Goal: Complete Application Form: Complete application form

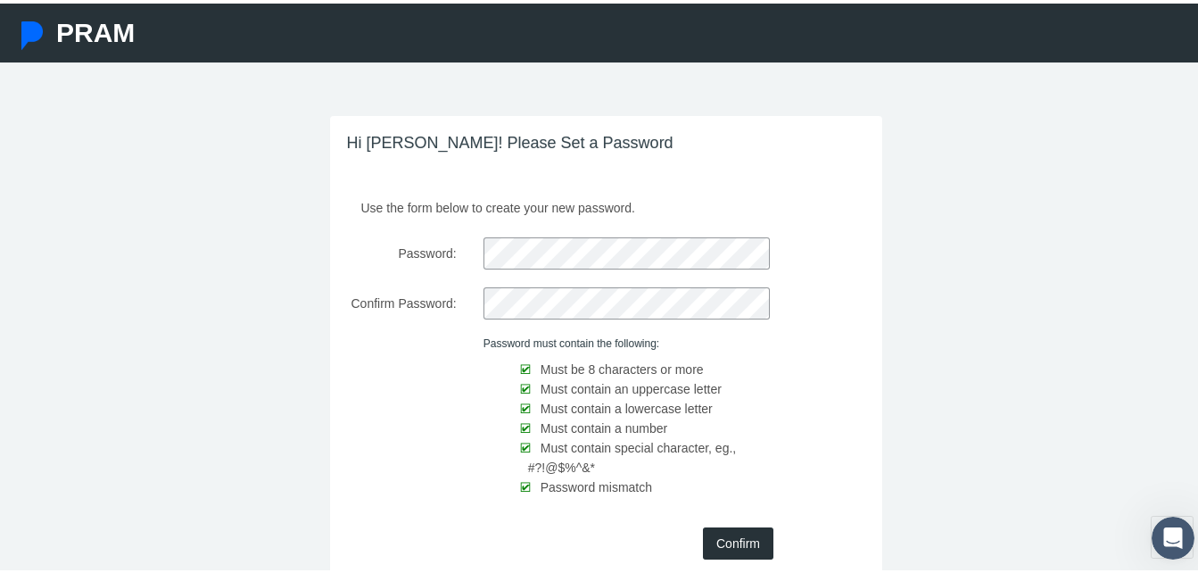
click at [744, 537] on input "Confirm" at bounding box center [738, 540] width 70 height 32
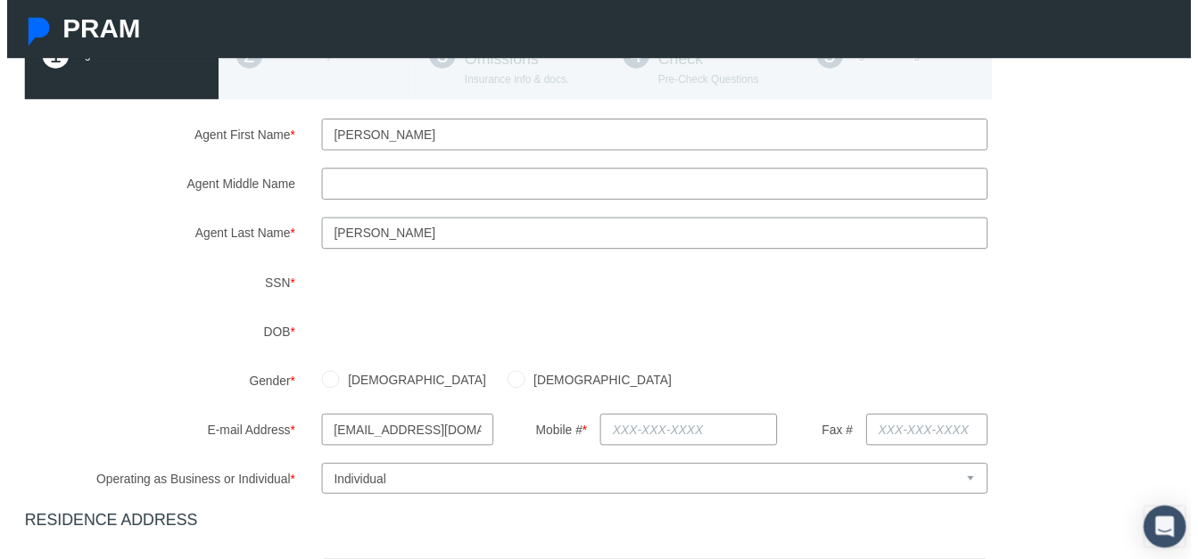
scroll to position [178, 0]
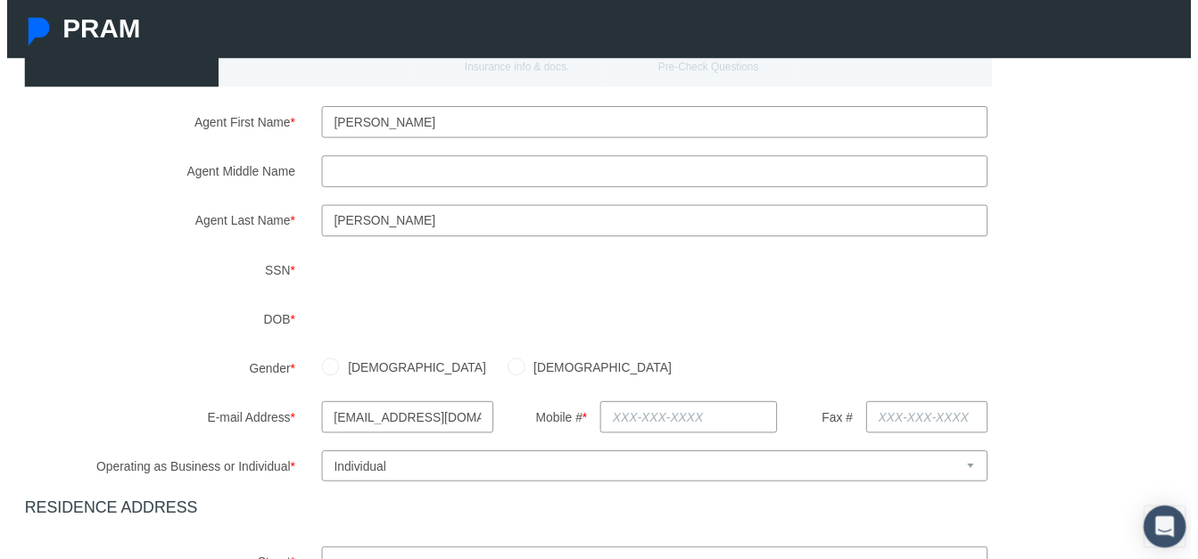
click at [525, 375] on label "[DEMOGRAPHIC_DATA]" at bounding box center [599, 373] width 149 height 20
click at [507, 375] on input "[DEMOGRAPHIC_DATA]" at bounding box center [516, 371] width 18 height 18
radio input "true"
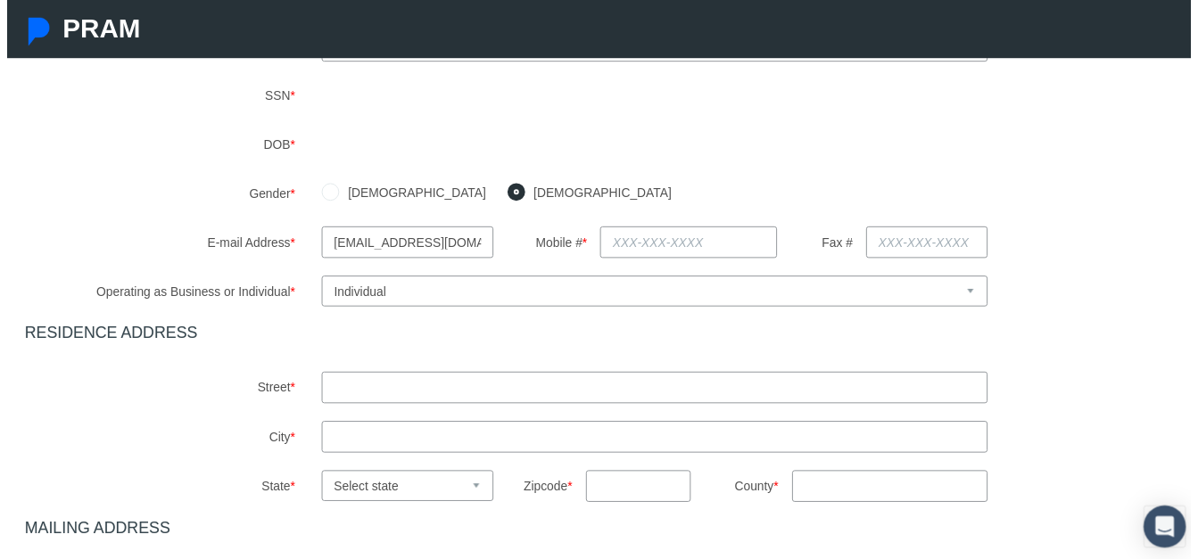
scroll to position [357, 0]
click at [709, 244] on input "text" at bounding box center [689, 244] width 178 height 32
type input "[PHONE_NUMBER]"
click at [912, 239] on input "Fax #" at bounding box center [931, 244] width 123 height 32
type input "813-5"
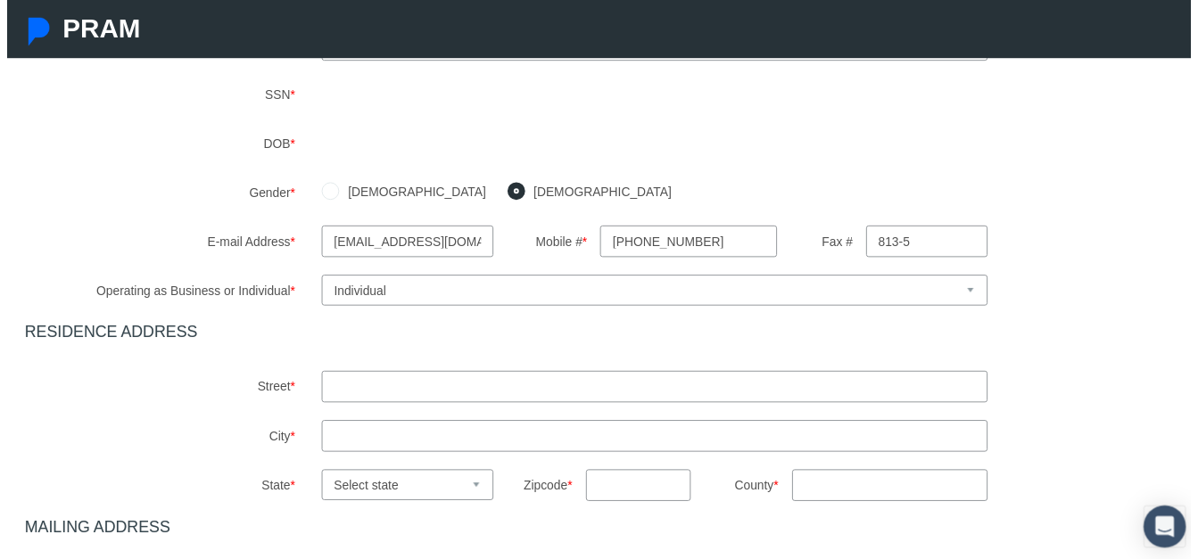
click at [705, 404] on input "text" at bounding box center [655, 392] width 674 height 32
type input "[STREET_ADDRESS][PERSON_NAME]"
type input "m"
type input "[PERSON_NAME]"
select select "FL"
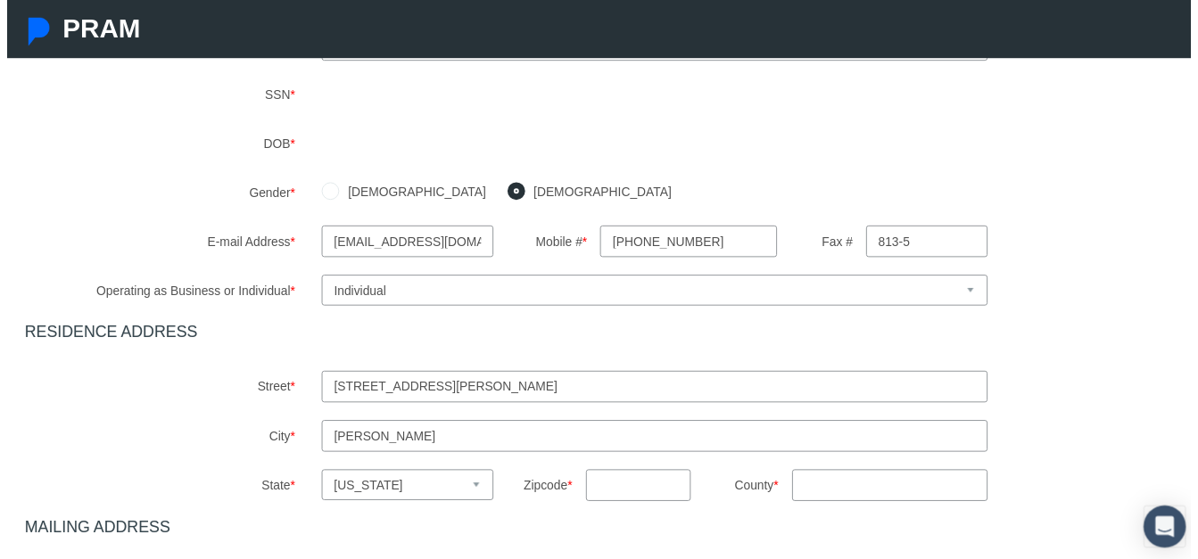
type input "34667"
type input "[US_STATE]"
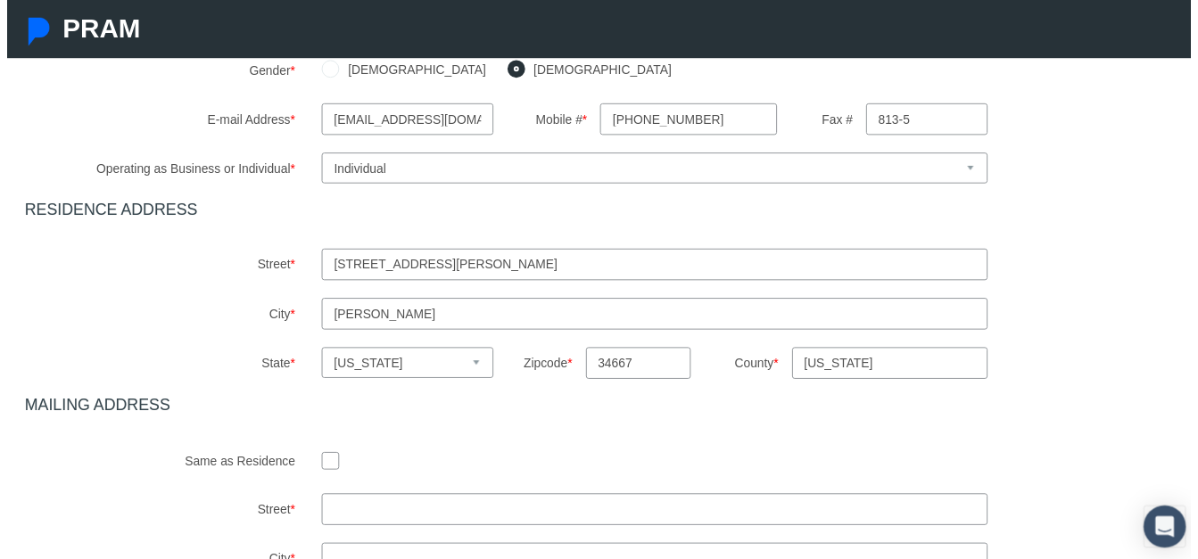
scroll to position [535, 0]
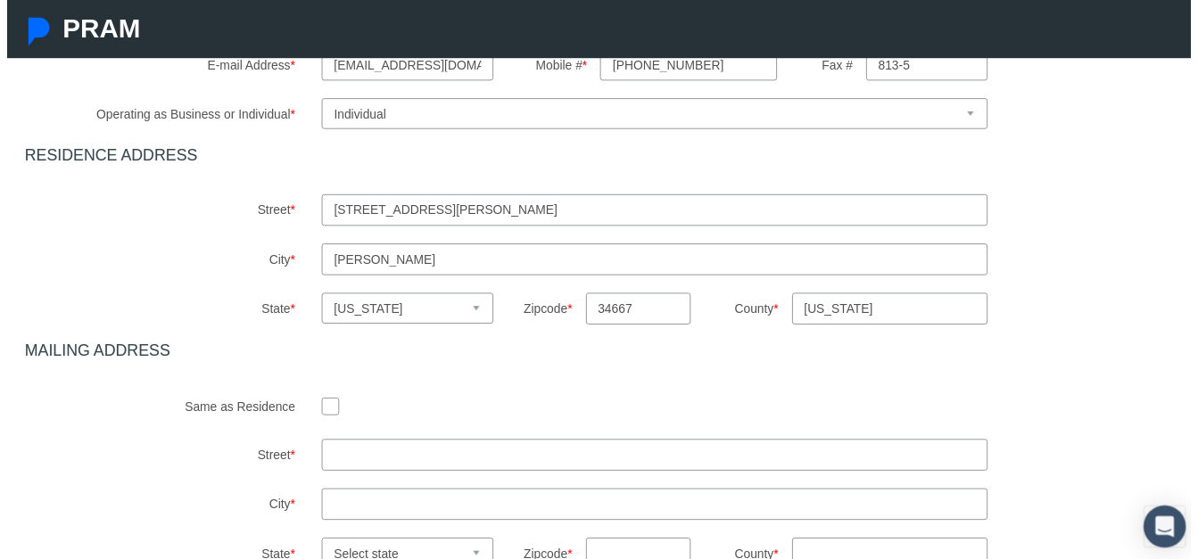
drag, startPoint x: 426, startPoint y: 213, endPoint x: 410, endPoint y: 213, distance: 16.1
click at [410, 213] on input "[STREET_ADDRESS][PERSON_NAME]" at bounding box center [655, 213] width 674 height 32
click at [605, 201] on input "[STREET_ADDRESS][PERSON_NAME]" at bounding box center [655, 213] width 674 height 32
type input "[STREET_ADDRESS][PERSON_NAME]"
click at [614, 378] on div "Agent First Name * [PERSON_NAME] Agent Middle Name m Agent Last Name * *" at bounding box center [606, 164] width 1176 height 826
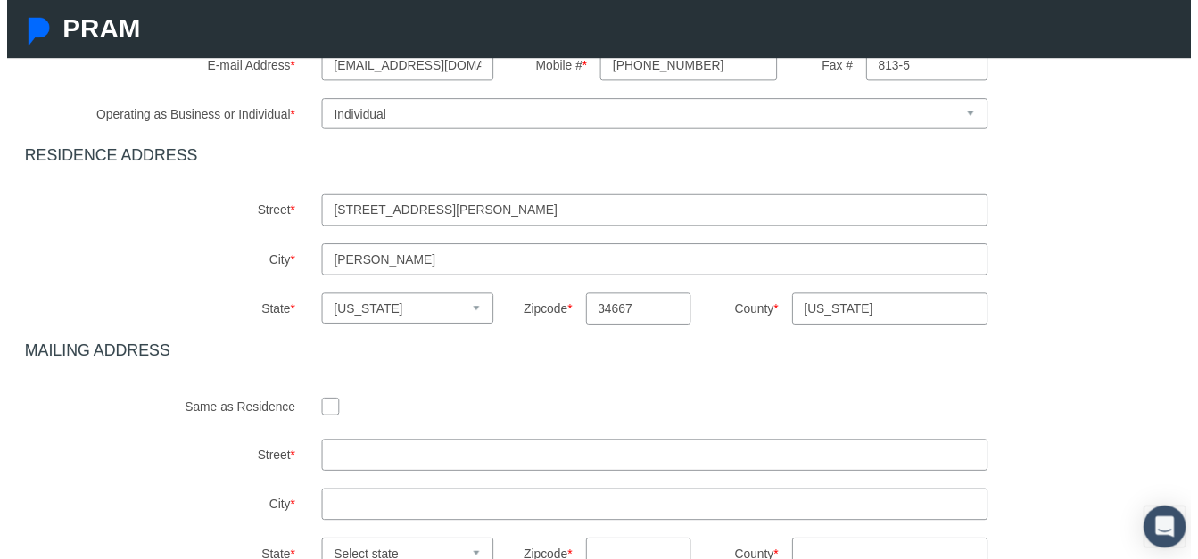
click at [328, 412] on input "checkbox" at bounding box center [327, 411] width 18 height 18
checkbox input "true"
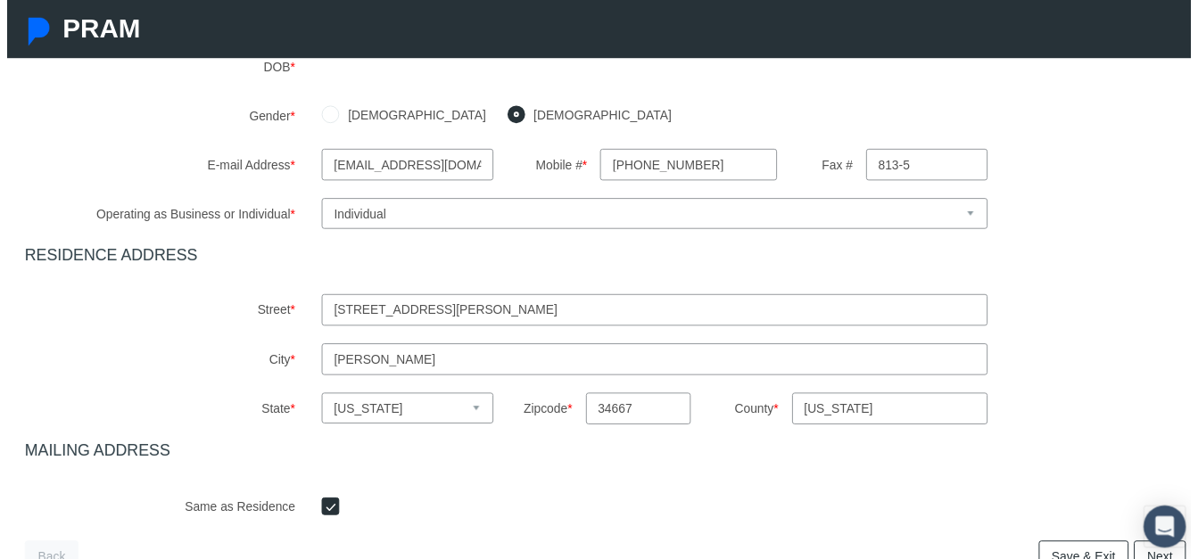
scroll to position [209, 0]
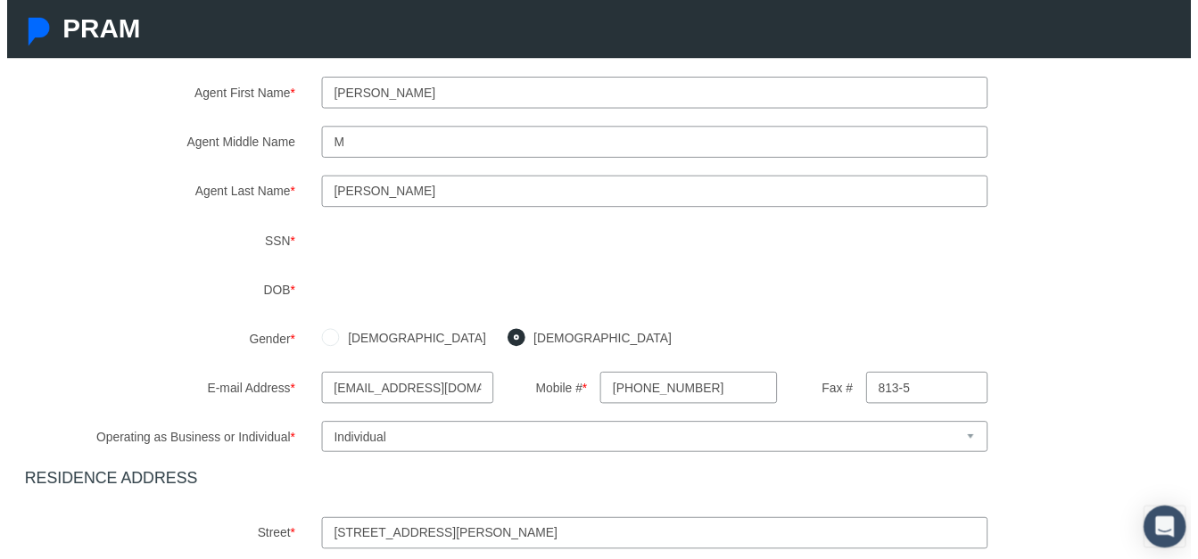
drag, startPoint x: 919, startPoint y: 389, endPoint x: 840, endPoint y: 391, distance: 78.5
click at [842, 390] on div "Fax # 813-5" at bounding box center [906, 392] width 201 height 32
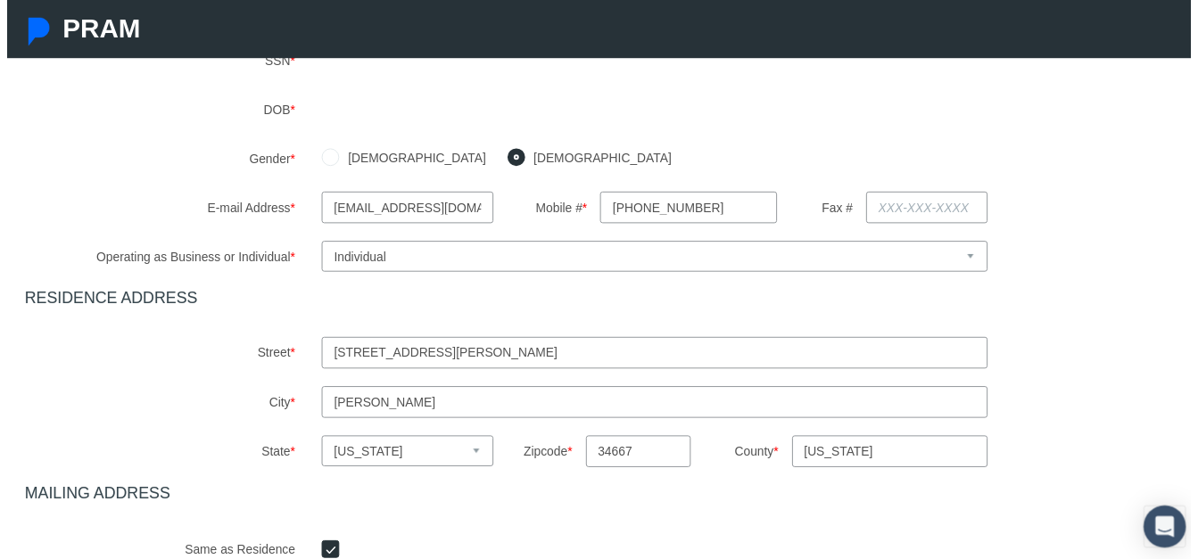
scroll to position [566, 0]
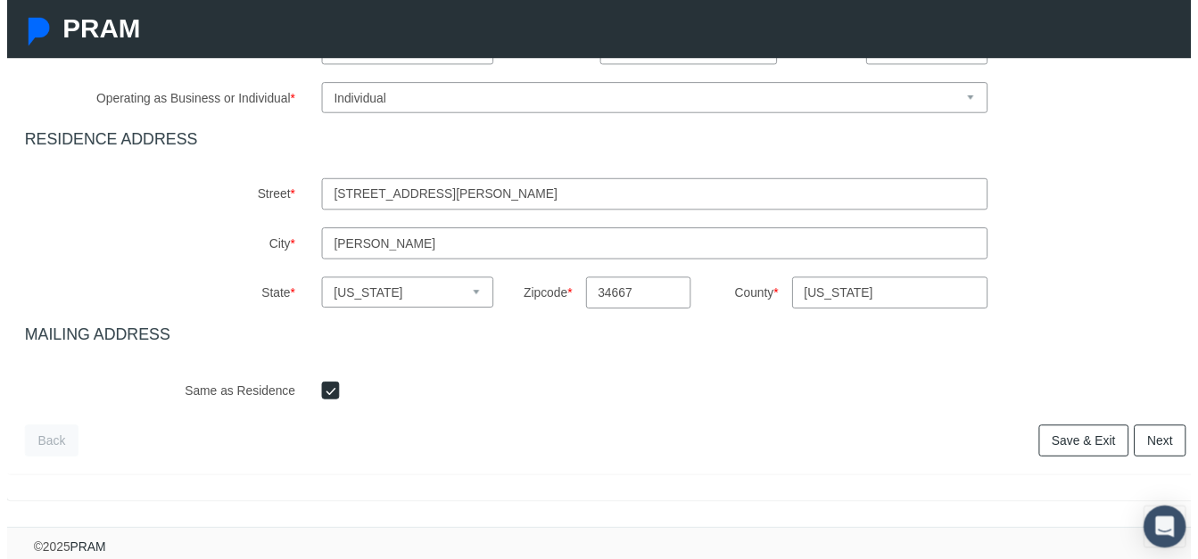
click at [1145, 434] on link "Next" at bounding box center [1167, 446] width 53 height 32
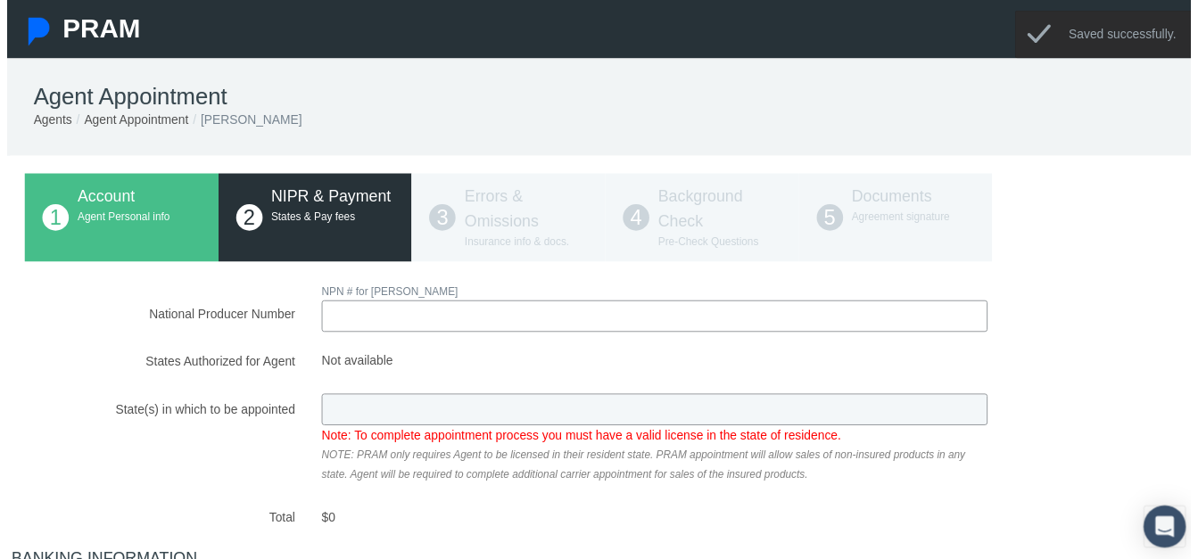
scroll to position [0, 0]
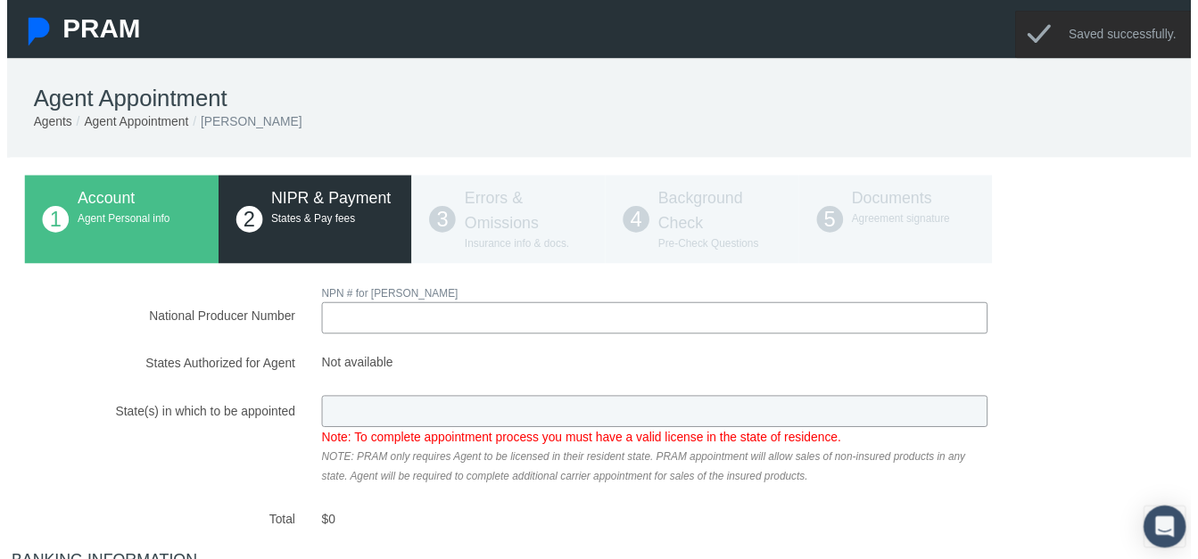
click at [543, 326] on input "National Producer Number" at bounding box center [655, 322] width 674 height 32
type input "15986389"
click at [492, 374] on div "National Producer Number NPN # for [PERSON_NAME] 15986389 Loading.. Total $0" at bounding box center [606, 563] width 1176 height 554
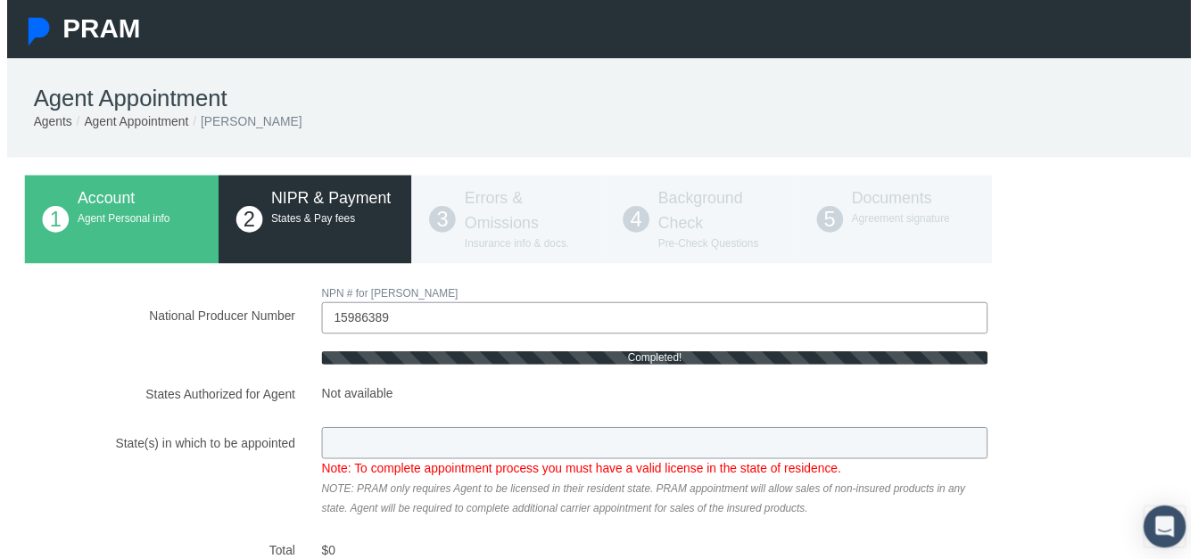
type input "FL"
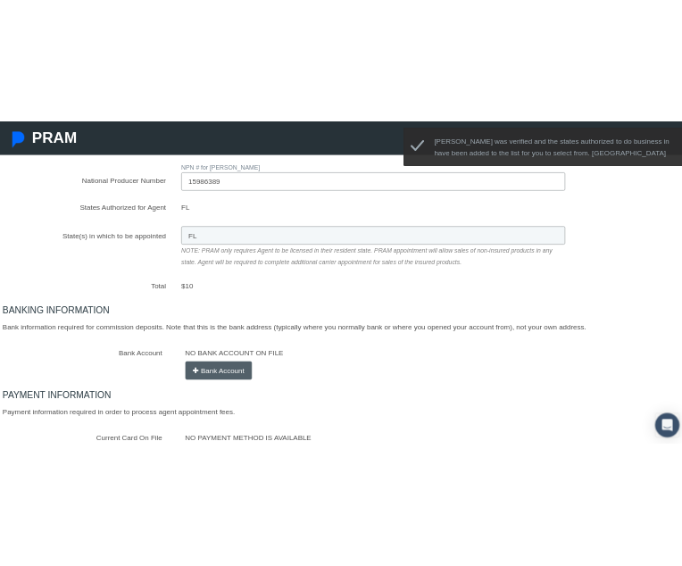
scroll to position [268, 0]
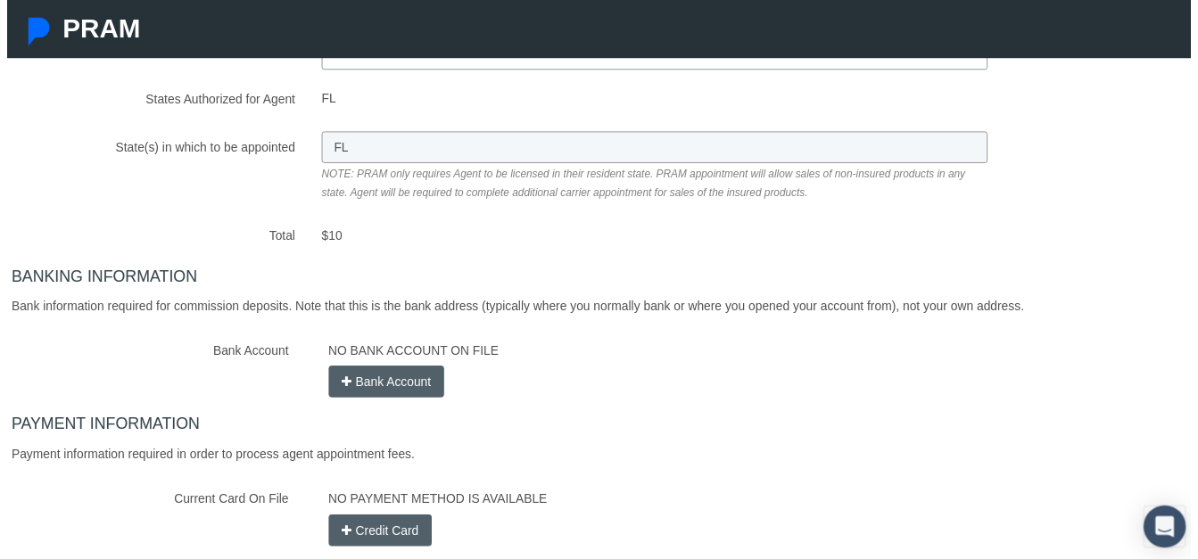
click at [397, 385] on button "Bank Account" at bounding box center [385, 386] width 118 height 32
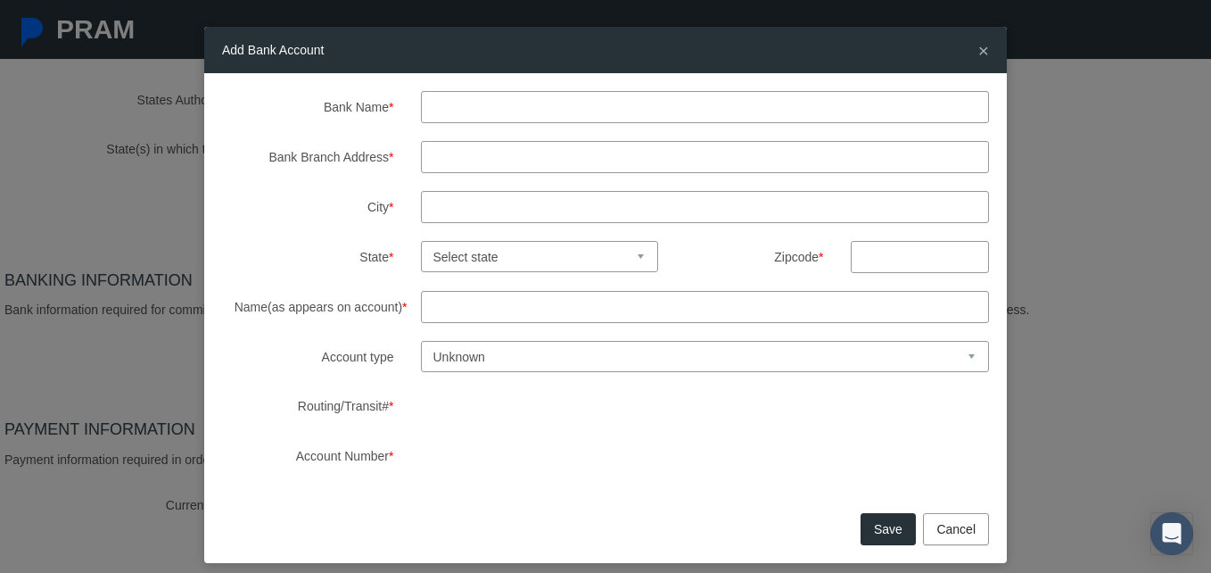
click at [526, 122] on input "Bank Name *" at bounding box center [705, 107] width 569 height 32
click at [490, 108] on input "Sun" at bounding box center [705, 107] width 569 height 32
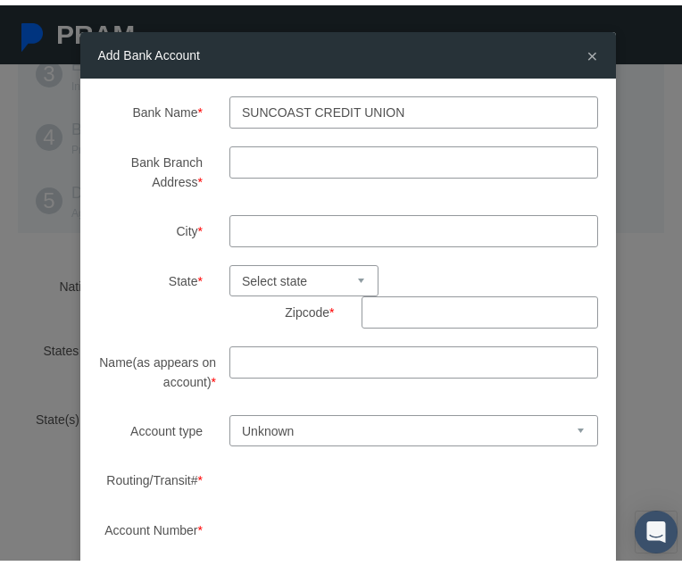
type input "SunCoast credit union"
type input "[GEOGRAPHIC_DATA]"
click at [335, 276] on select "Select state [US_STATE] [US_STATE] [US_STATE] [US_STATE] [US_STATE] [US_STATE] …" at bounding box center [303, 275] width 149 height 31
select select "FL"
click at [229, 260] on select "Select state [US_STATE] [US_STATE] [US_STATE] [US_STATE] [US_STATE] [US_STATE] …" at bounding box center [303, 275] width 149 height 31
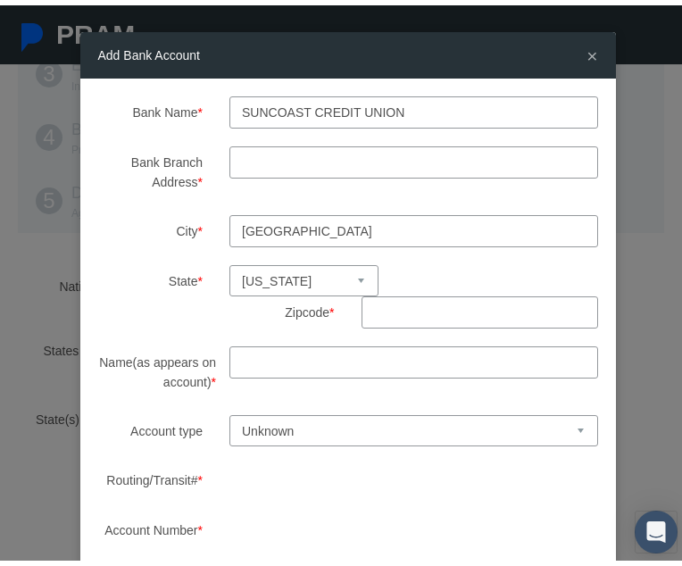
click at [434, 307] on input "text" at bounding box center [479, 307] width 236 height 32
type input "33610"
click at [406, 364] on input "Name(as appears on account) *" at bounding box center [413, 357] width 368 height 32
type input "[PERSON_NAME]"
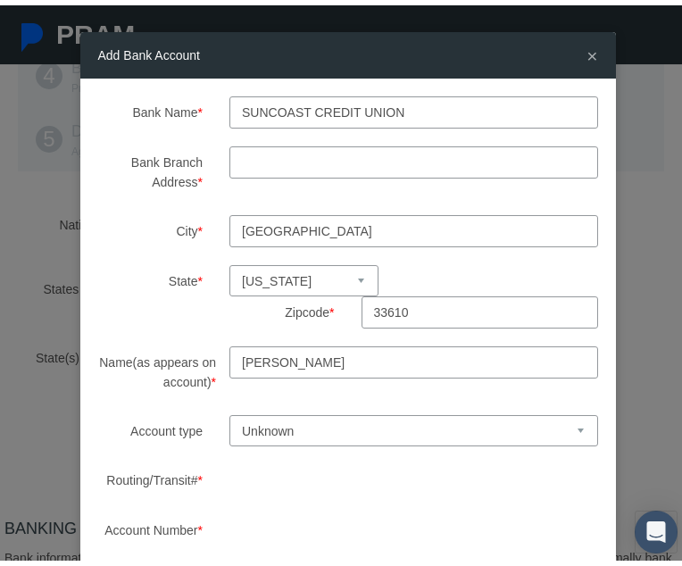
scroll to position [357, 0]
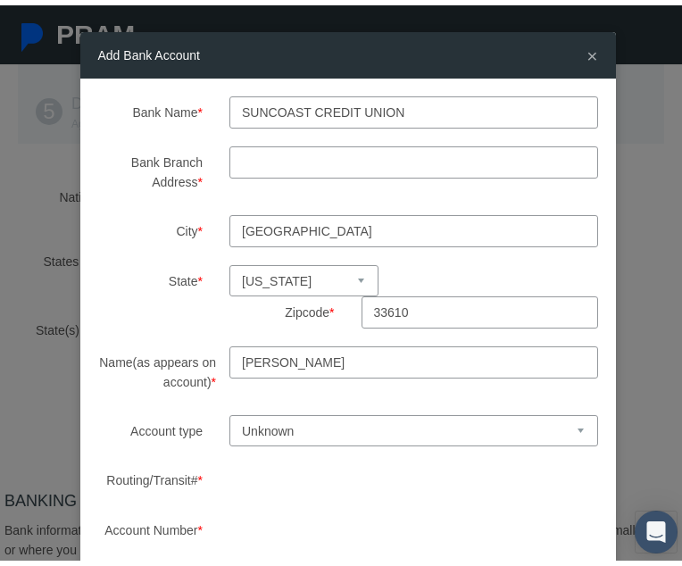
click at [312, 426] on select "Unknown Checking Savings" at bounding box center [413, 424] width 368 height 31
select select "1"
click at [229, 409] on select "Unknown Checking Savings" at bounding box center [413, 424] width 368 height 31
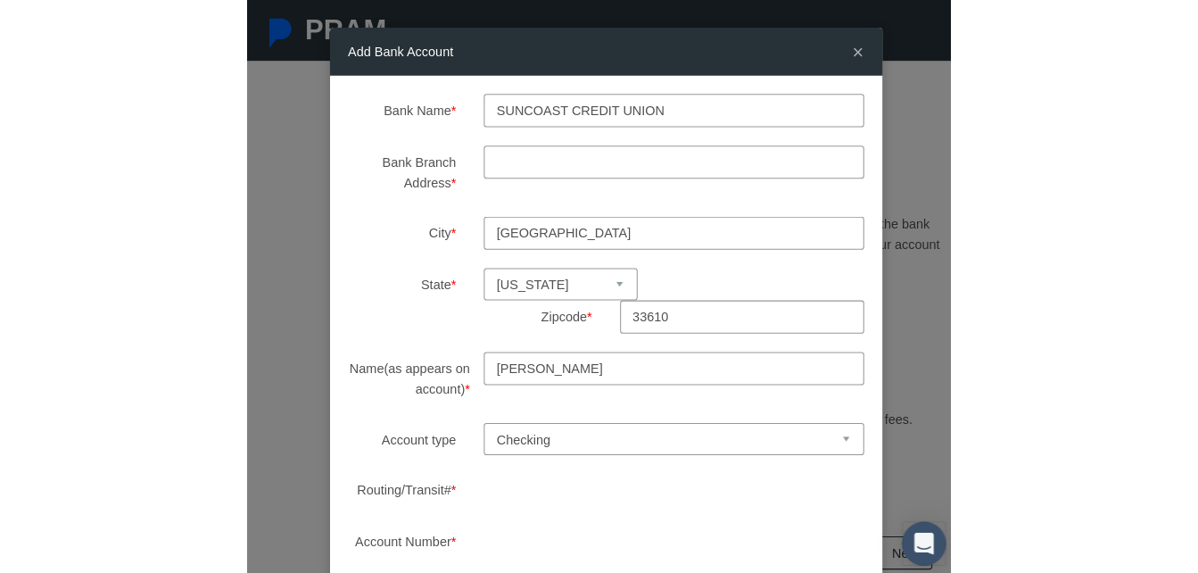
scroll to position [412, 0]
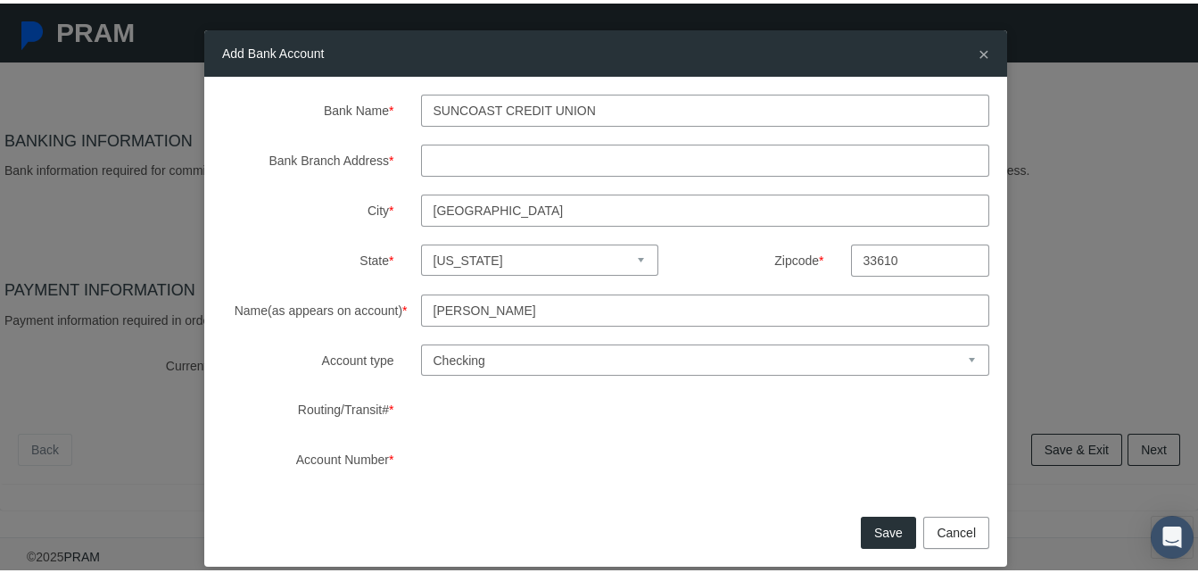
drag, startPoint x: 905, startPoint y: 261, endPoint x: 820, endPoint y: 260, distance: 85.6
click at [820, 260] on div "Zipcode * 33610" at bounding box center [837, 257] width 331 height 32
type input "33625"
click at [511, 153] on input "Bank Branch Address *" at bounding box center [705, 157] width 569 height 32
type input "[STREET_ADDRESS]"
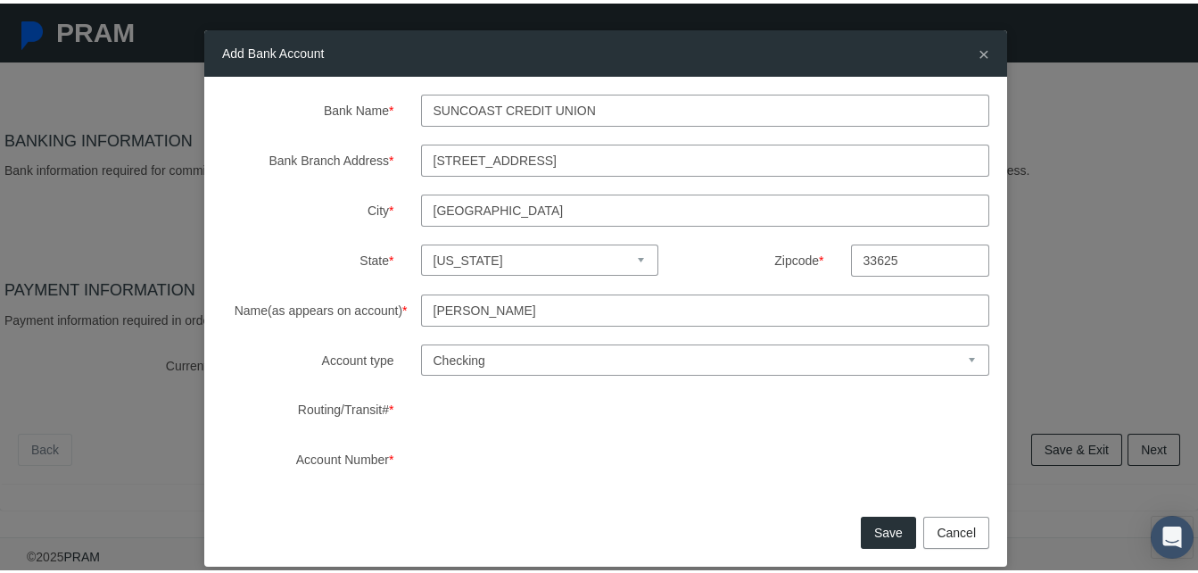
click at [875, 536] on button "Save" at bounding box center [888, 529] width 55 height 32
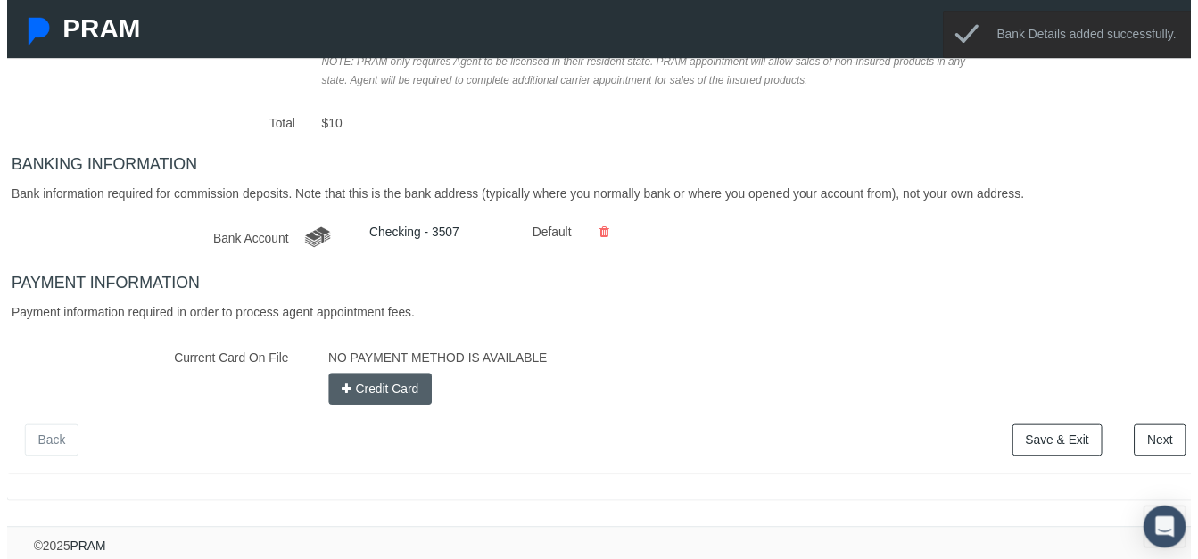
scroll to position [395, 0]
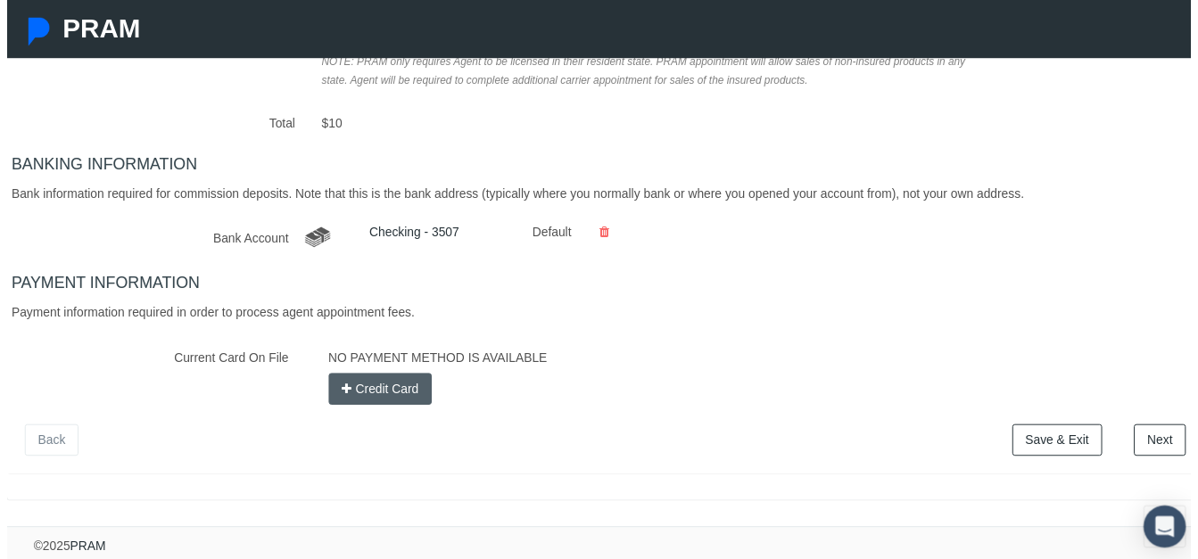
click at [377, 383] on button "Credit Card" at bounding box center [378, 394] width 105 height 32
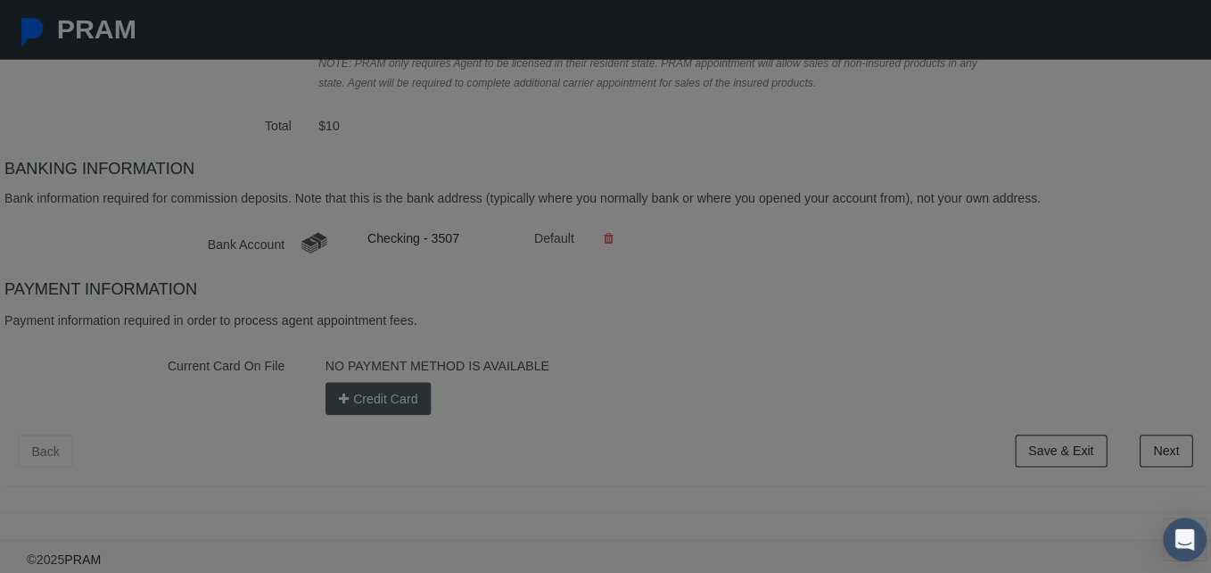
scroll to position [382, 0]
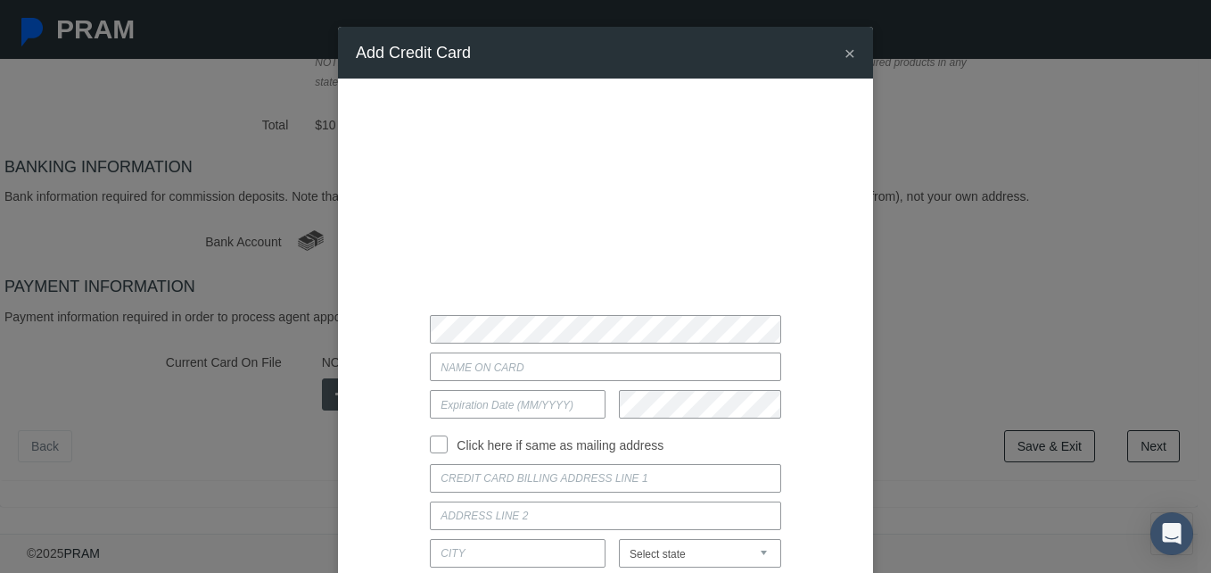
click at [540, 375] on input "Current Card On File" at bounding box center [605, 366] width 351 height 29
type input "[PERSON_NAME]"
click at [504, 408] on input "text" at bounding box center [518, 404] width 176 height 29
type input "11 / 27"
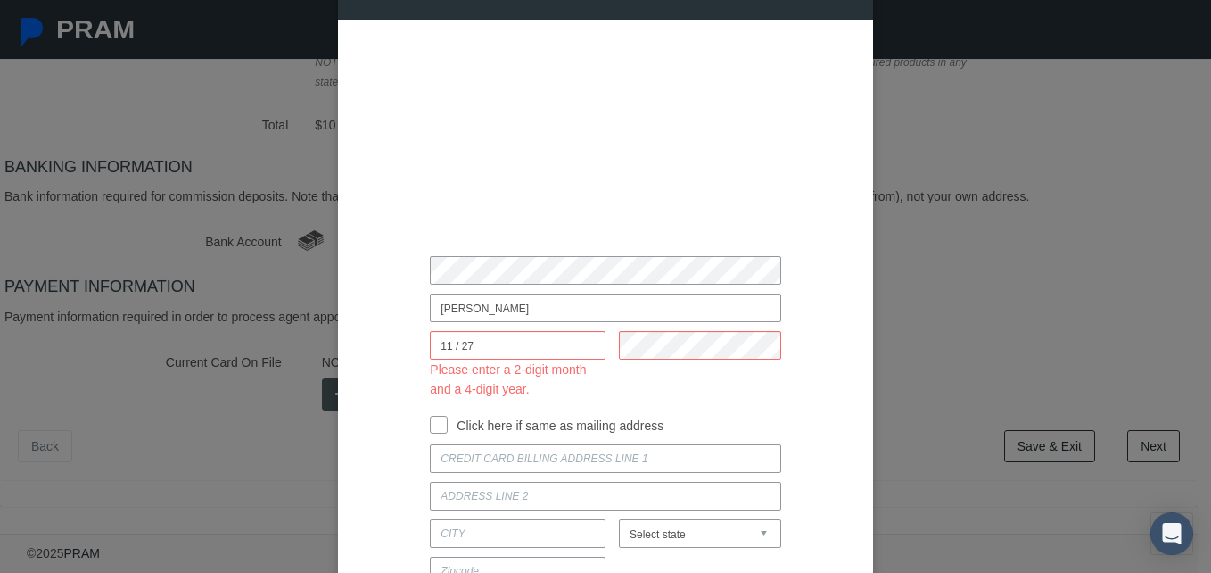
scroll to position [89, 0]
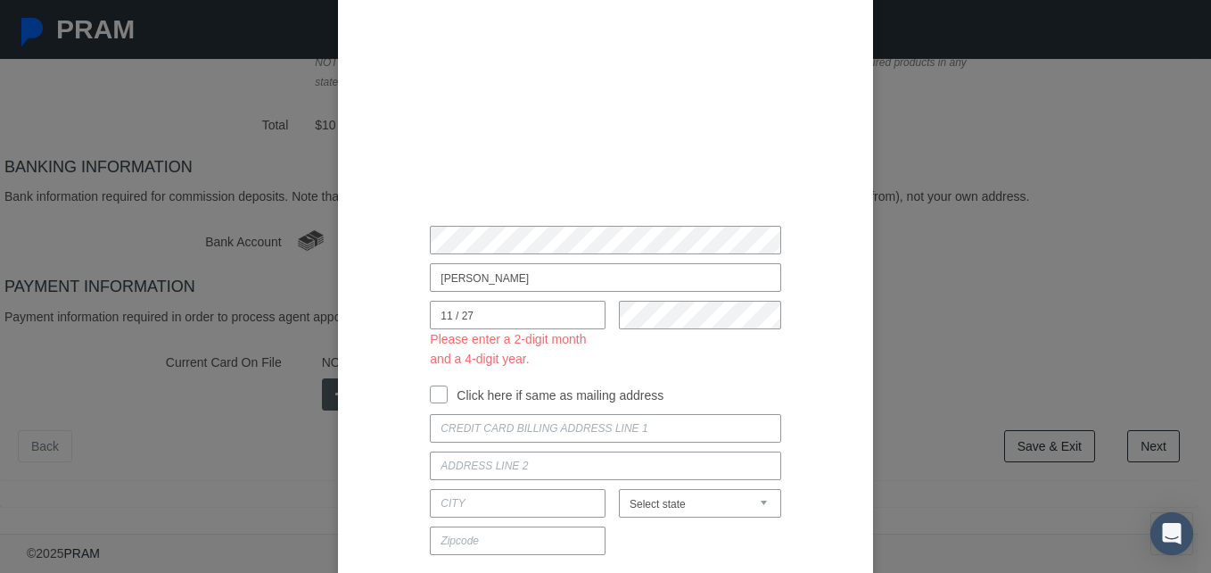
click at [430, 391] on input "Click here if same as mailing address" at bounding box center [439, 393] width 18 height 18
checkbox input "true"
type input "[STREET_ADDRESS][PERSON_NAME]"
type input "[PERSON_NAME]"
select select "FL"
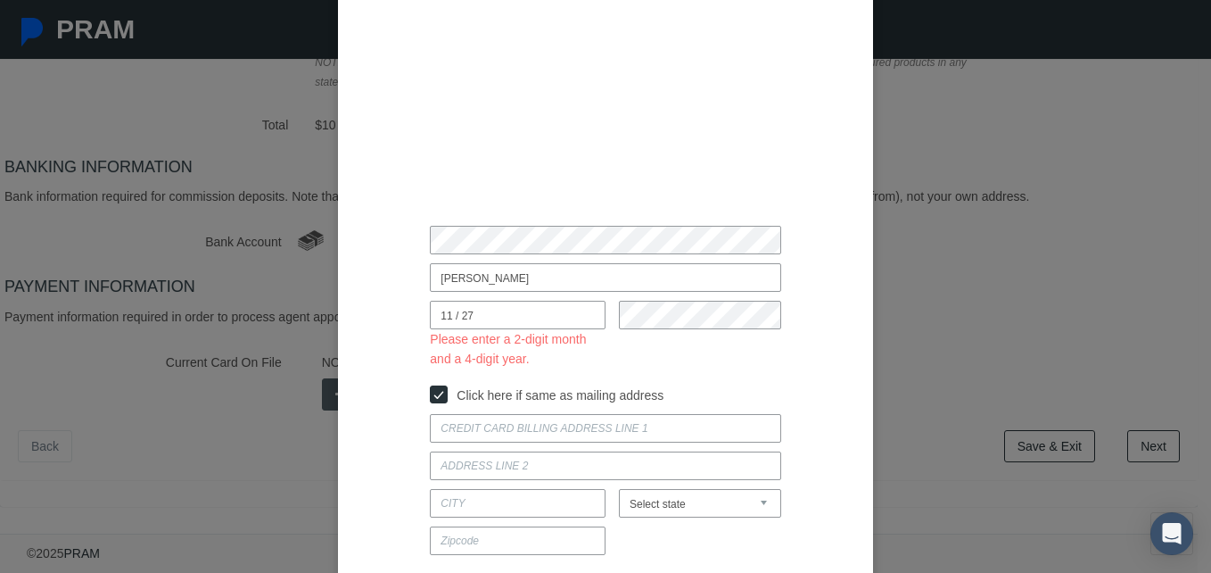
type input "34667"
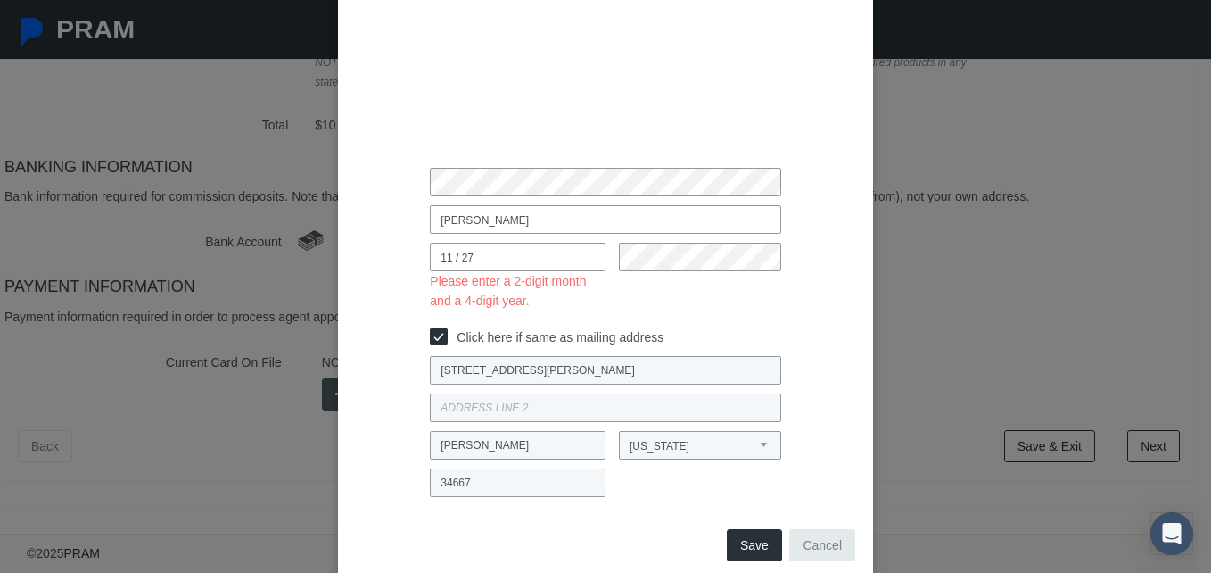
scroll to position [179, 0]
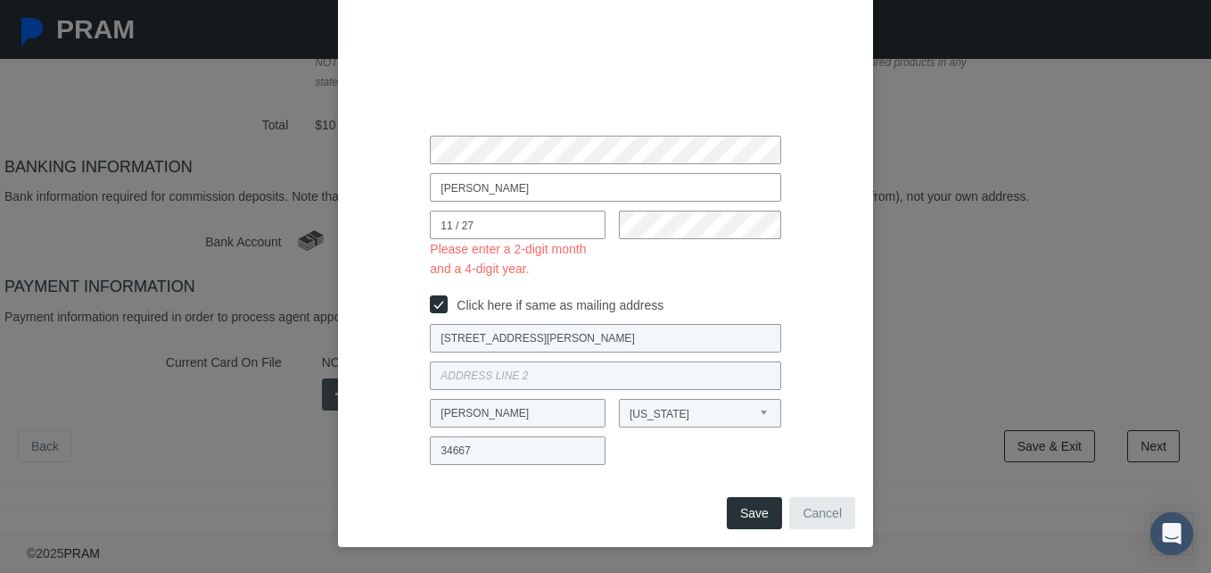
click at [455, 226] on input "11 / 27" at bounding box center [518, 225] width 176 height 29
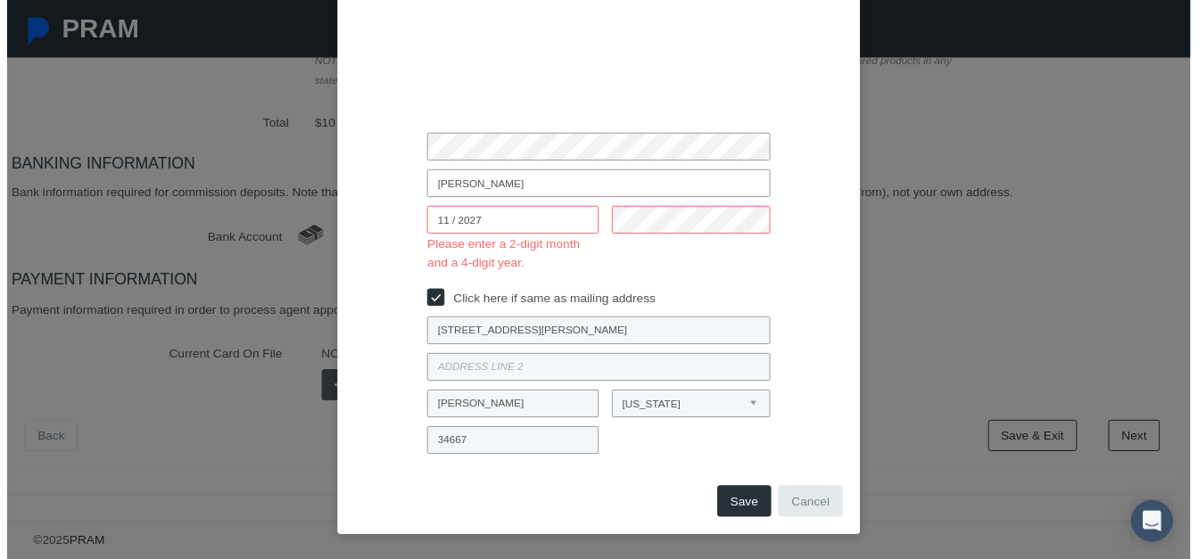
scroll to position [140, 0]
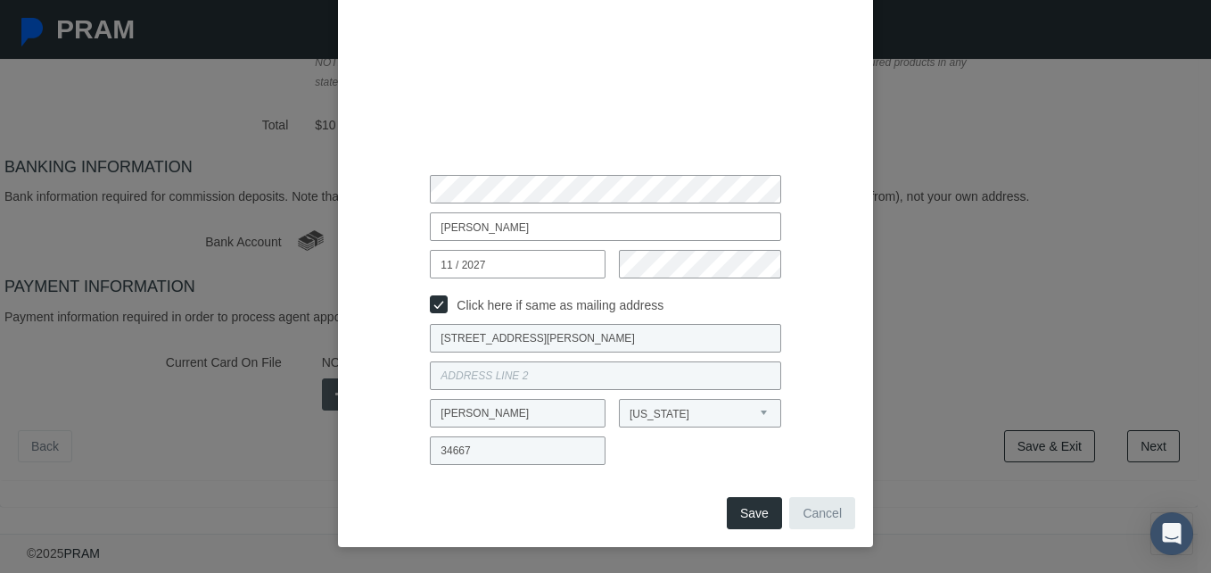
type input "11 / 2027"
click at [757, 515] on button "Save" at bounding box center [754, 513] width 55 height 32
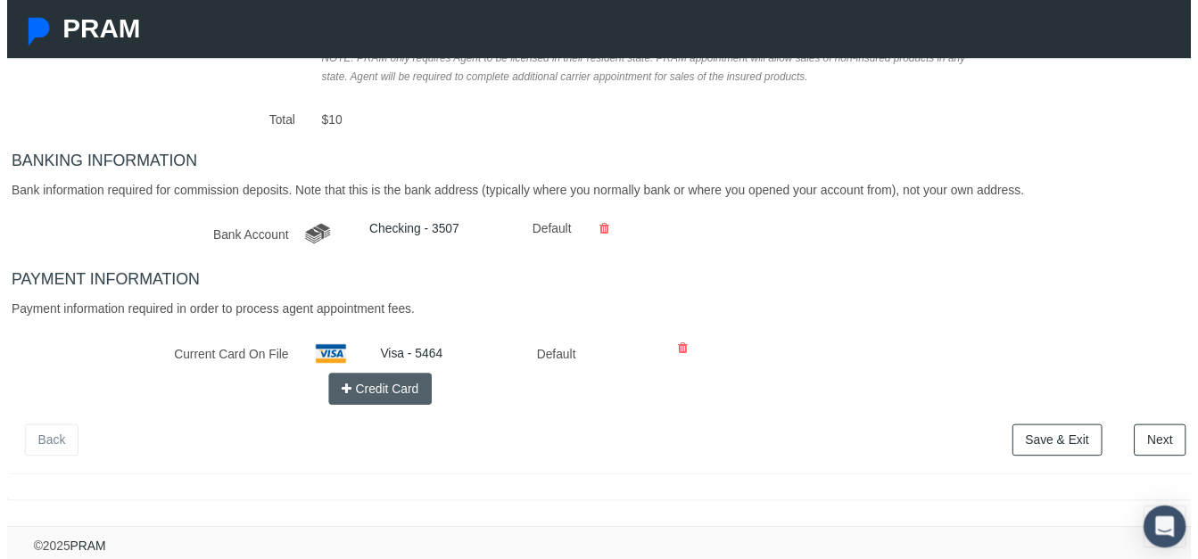
scroll to position [399, 0]
click at [1170, 438] on link "Next" at bounding box center [1167, 446] width 53 height 32
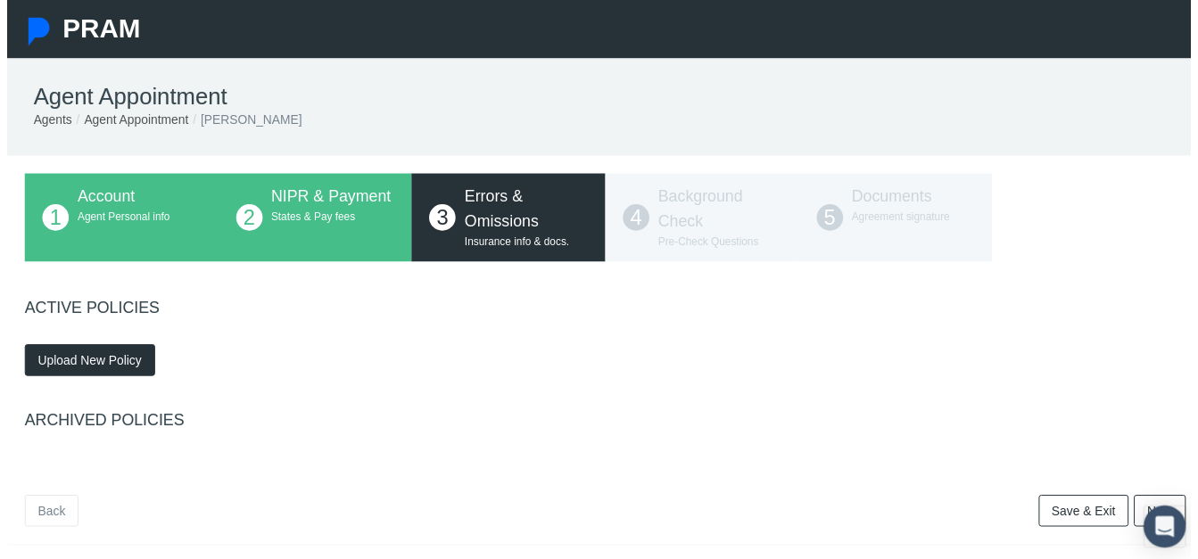
scroll to position [0, 0]
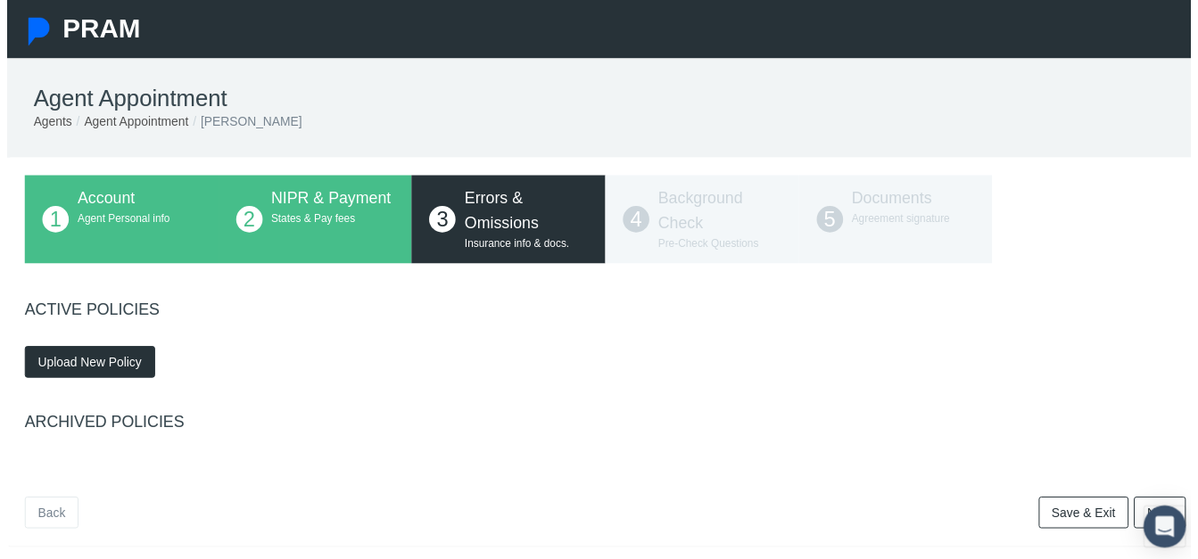
click at [121, 371] on span "Upload New Policy" at bounding box center [83, 366] width 105 height 14
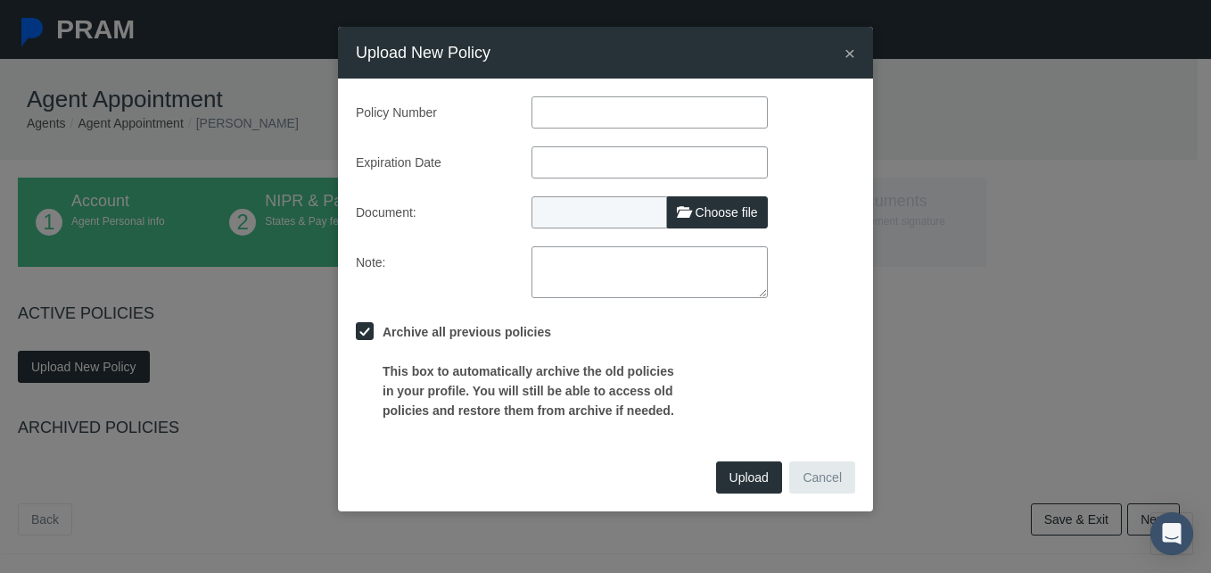
click at [644, 104] on input "text" at bounding box center [650, 112] width 236 height 32
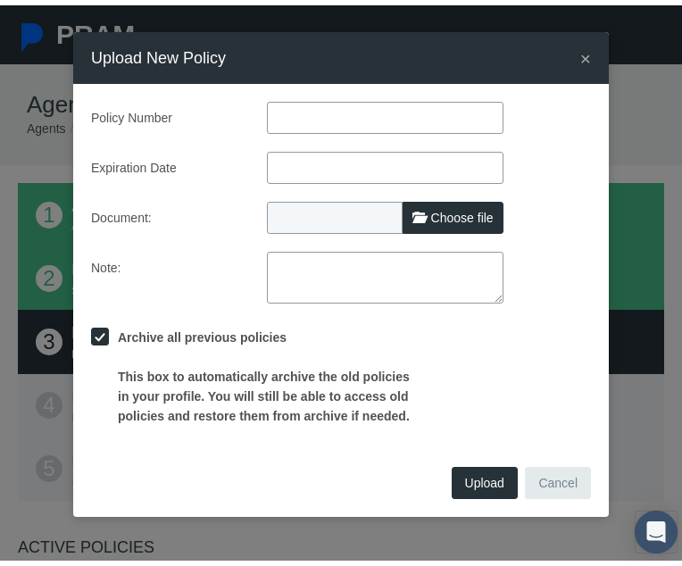
click at [358, 110] on input "text" at bounding box center [385, 112] width 236 height 32
type input "596427449"
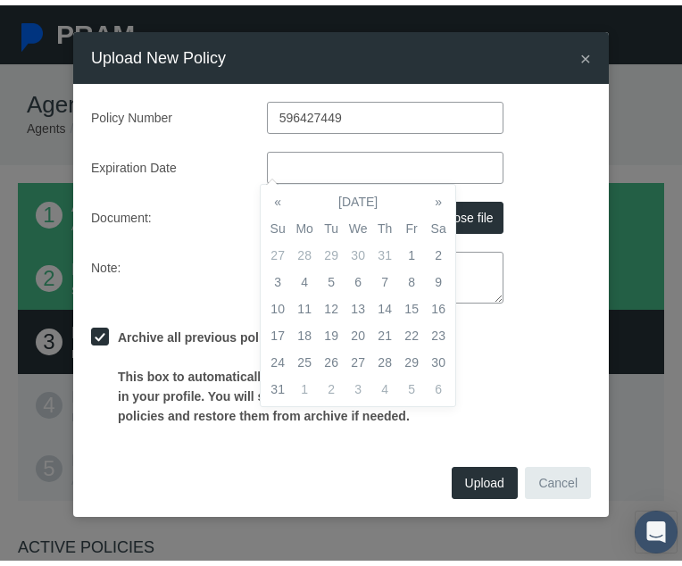
click at [389, 156] on input "text" at bounding box center [385, 162] width 236 height 32
click at [394, 155] on input "[DATE]" at bounding box center [385, 162] width 236 height 32
type input "[DATE]"
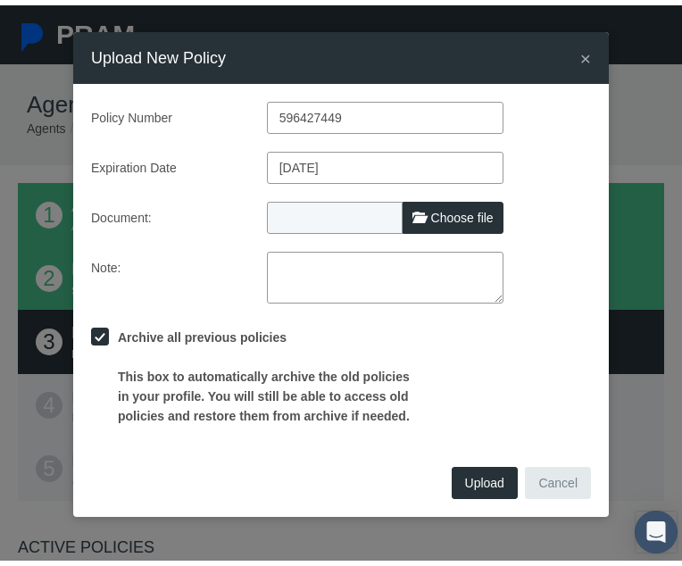
click at [549, 246] on div "Note:" at bounding box center [341, 272] width 526 height 52
click at [482, 215] on span "Choose file" at bounding box center [462, 212] width 62 height 14
click at [482, 215] on input "Choose file" at bounding box center [385, 208] width 236 height 25
type input "C:\fakepath\e&o cert.pdf"
type input "e&o cert.pdf"
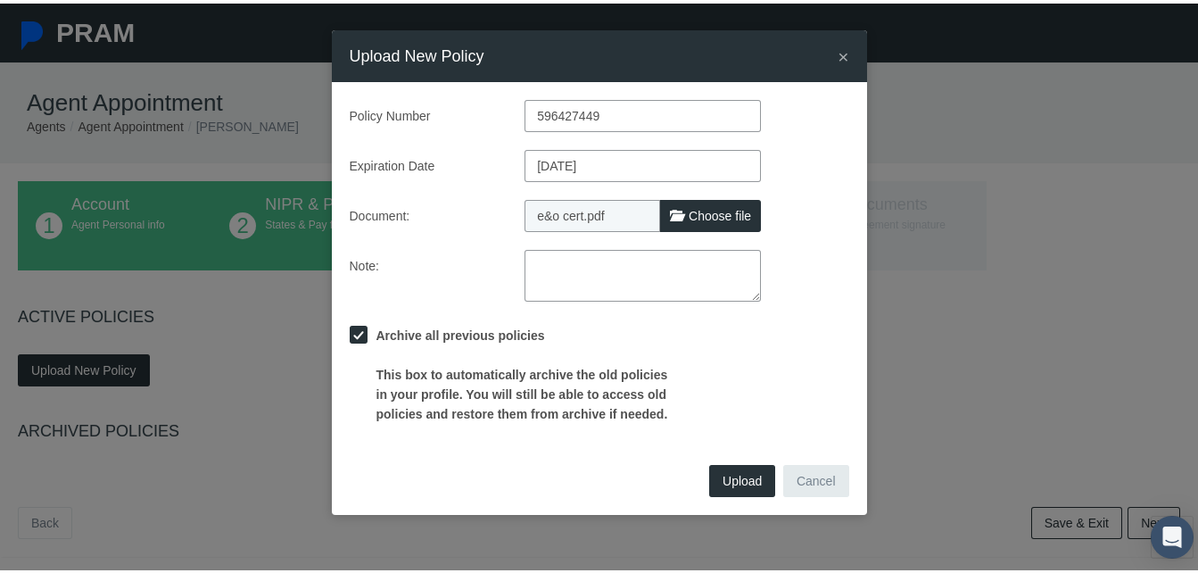
click at [746, 481] on span "Upload" at bounding box center [742, 477] width 39 height 14
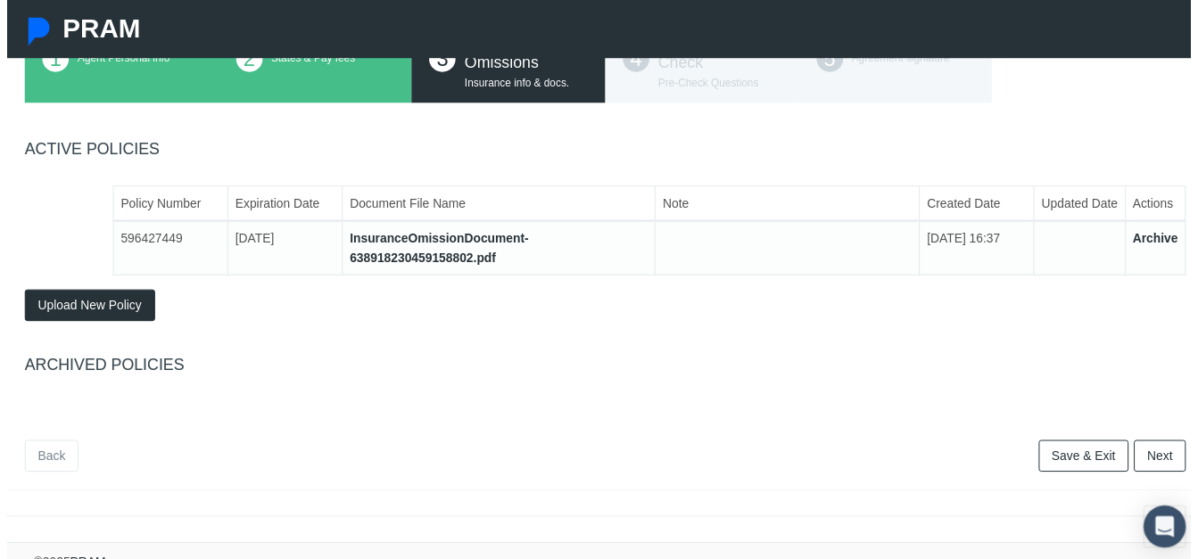
scroll to position [192, 0]
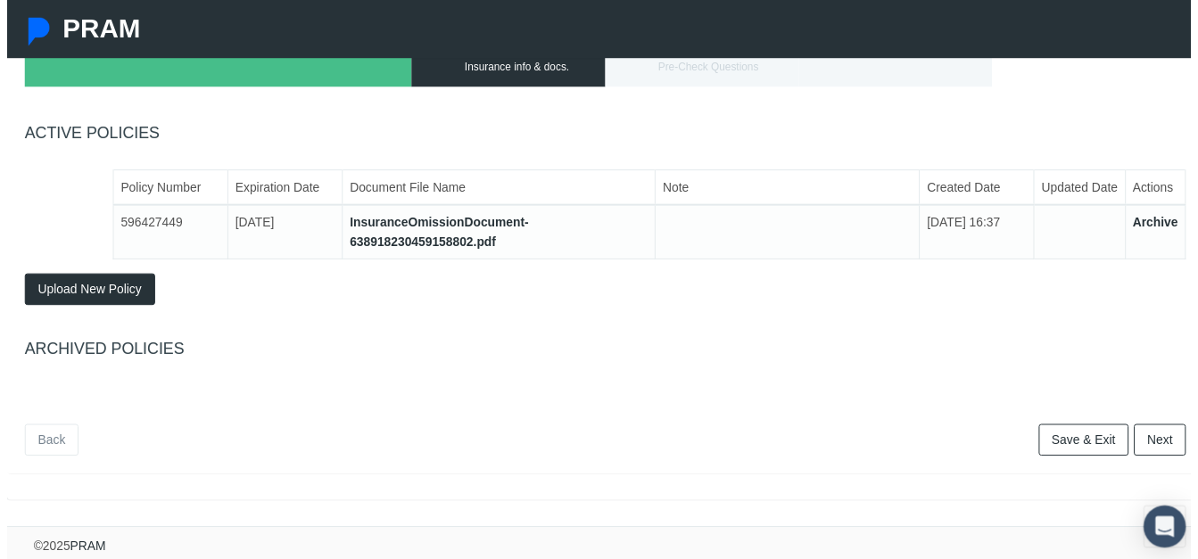
click at [1150, 436] on link "Next" at bounding box center [1167, 446] width 53 height 32
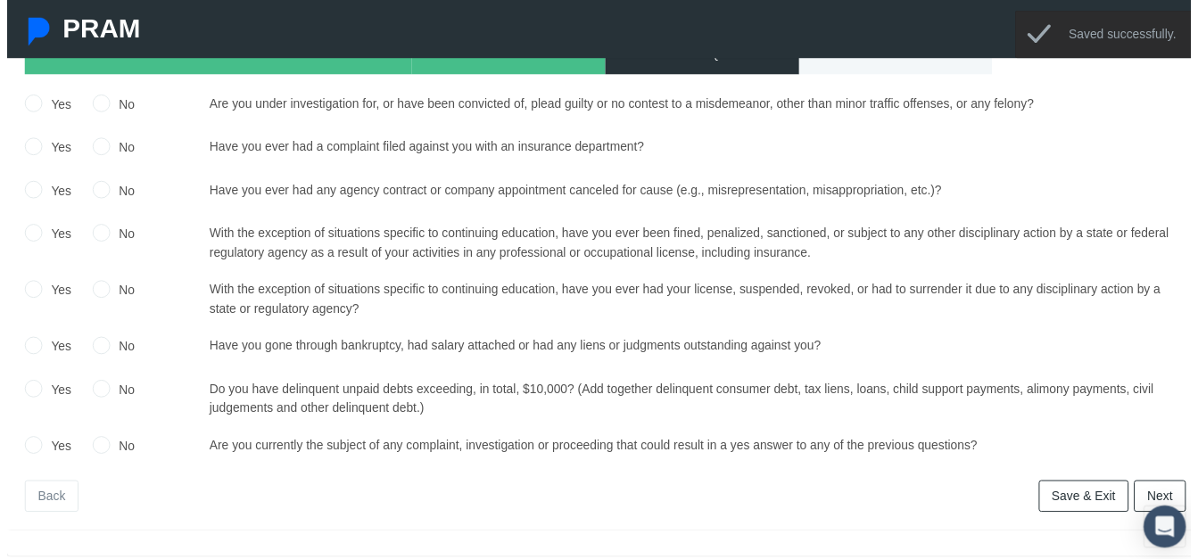
click at [97, 103] on input "No" at bounding box center [96, 104] width 18 height 18
radio input "true"
click at [97, 146] on input "No" at bounding box center [96, 147] width 18 height 18
radio input "true"
click at [95, 188] on input "No" at bounding box center [96, 191] width 18 height 18
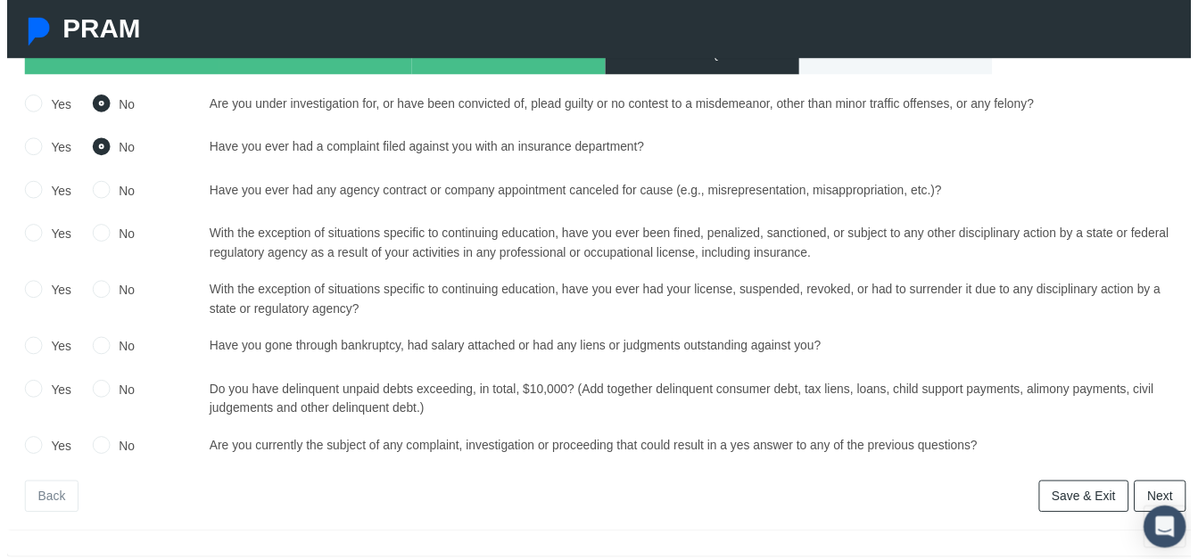
radio input "true"
click at [91, 238] on input "No" at bounding box center [96, 235] width 18 height 18
radio input "true"
click at [98, 295] on input "No" at bounding box center [96, 292] width 18 height 18
radio input "true"
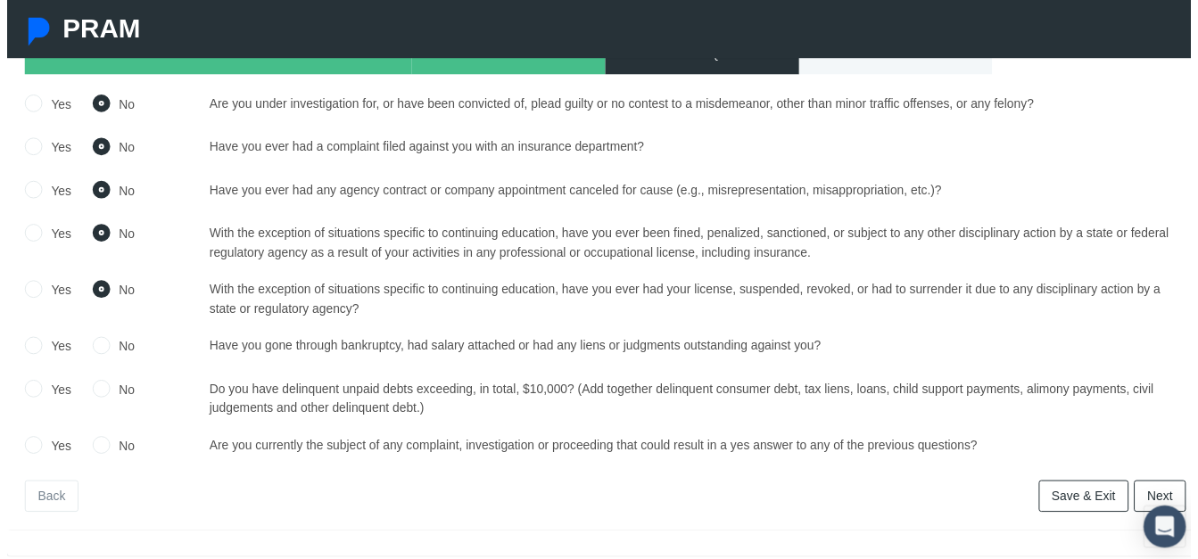
click at [98, 354] on input "No" at bounding box center [96, 349] width 18 height 18
radio input "true"
click at [93, 394] on input "No" at bounding box center [96, 393] width 18 height 18
radio input "true"
click at [91, 447] on input "No" at bounding box center [96, 450] width 18 height 18
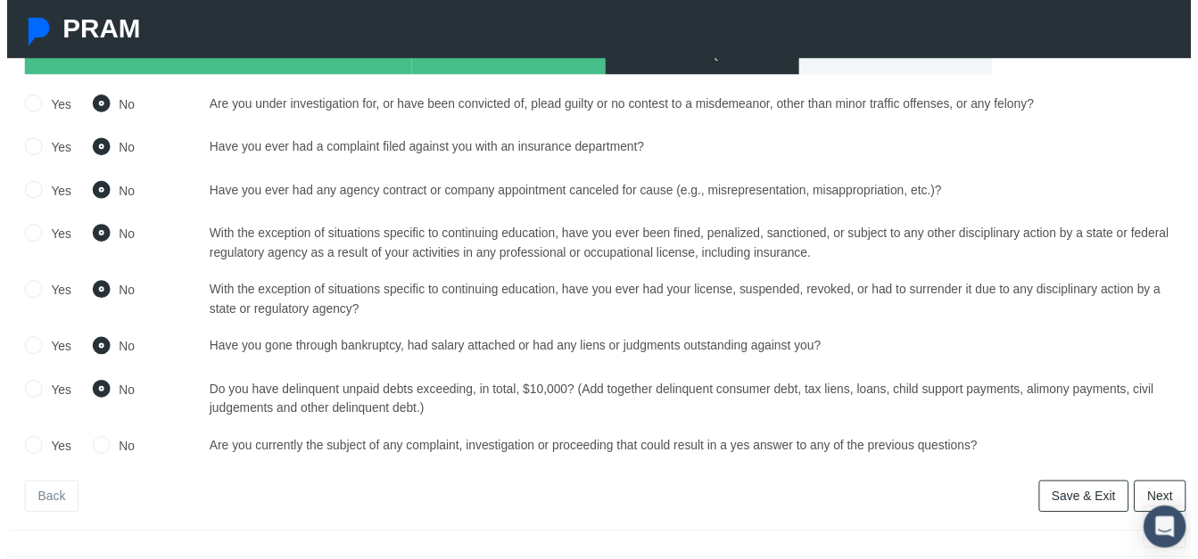
radio input "true"
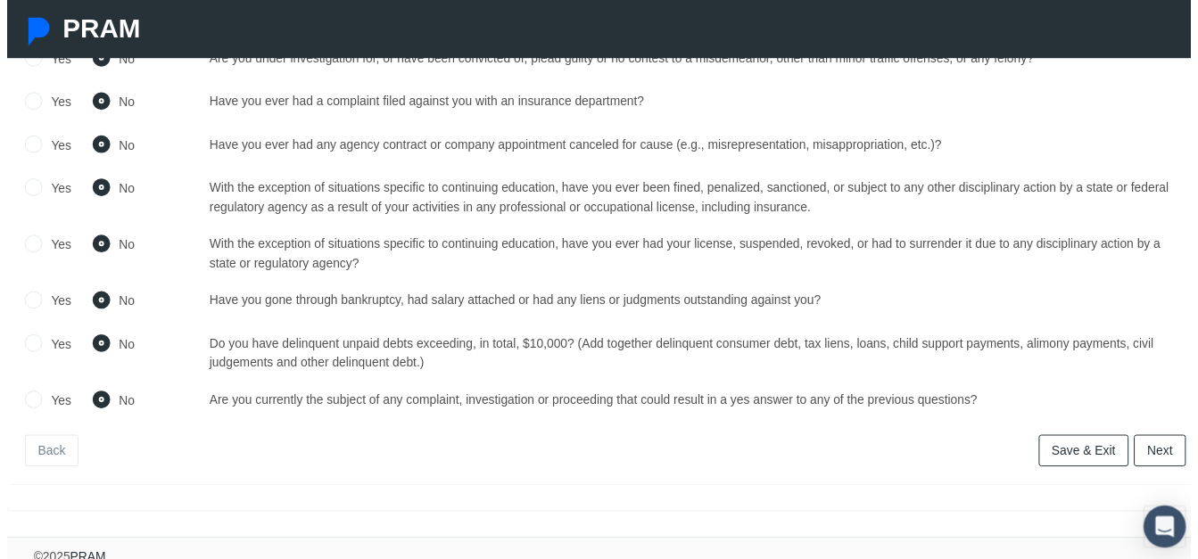
scroll to position [261, 0]
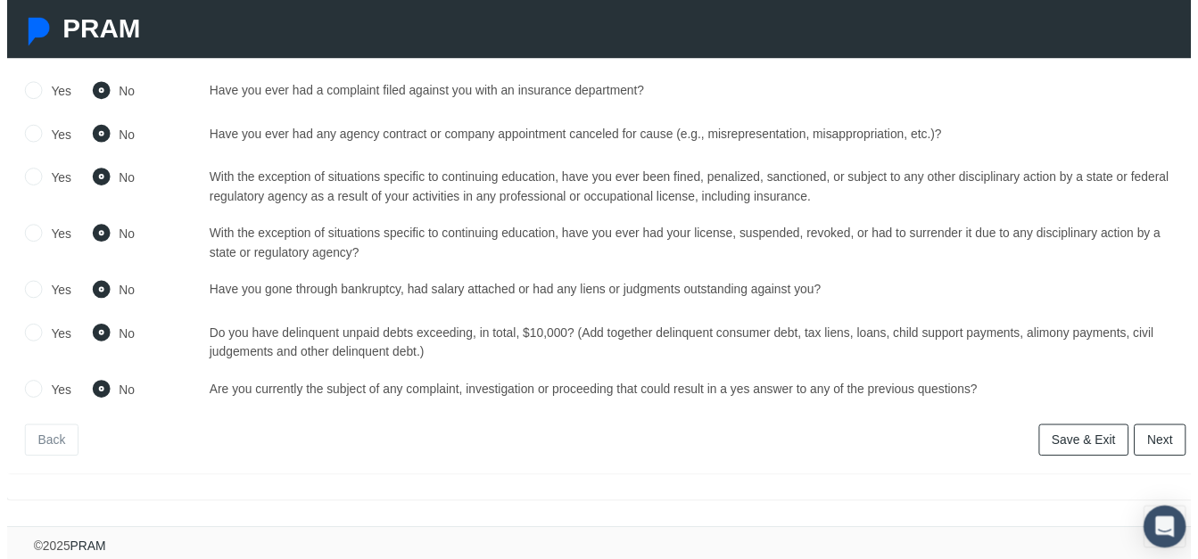
click at [1152, 438] on link "Next" at bounding box center [1167, 446] width 53 height 32
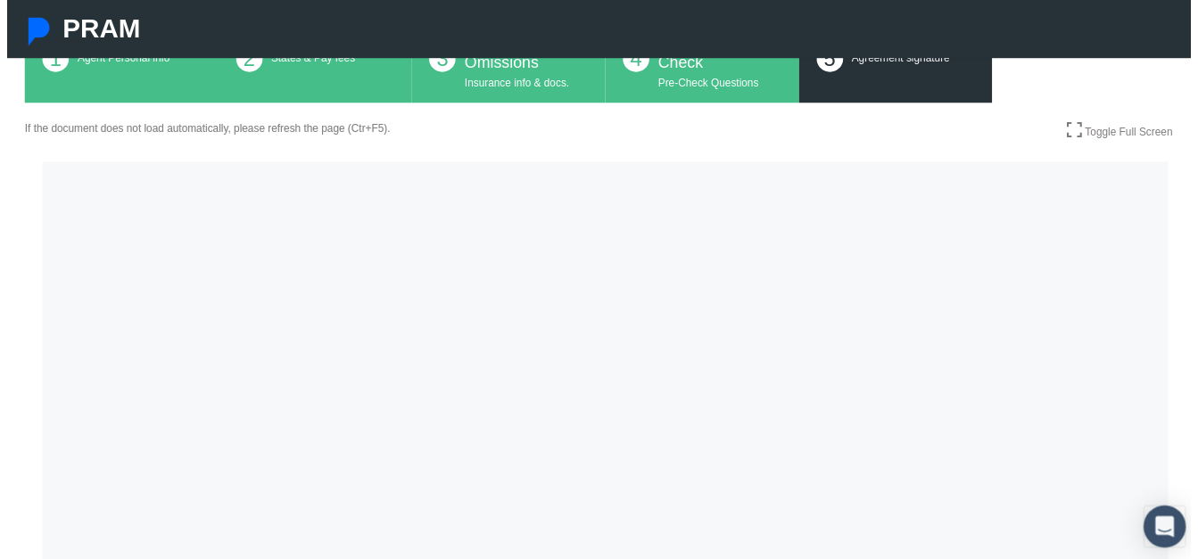
scroll to position [268, 0]
